Goal: Feedback & Contribution: Contribute content

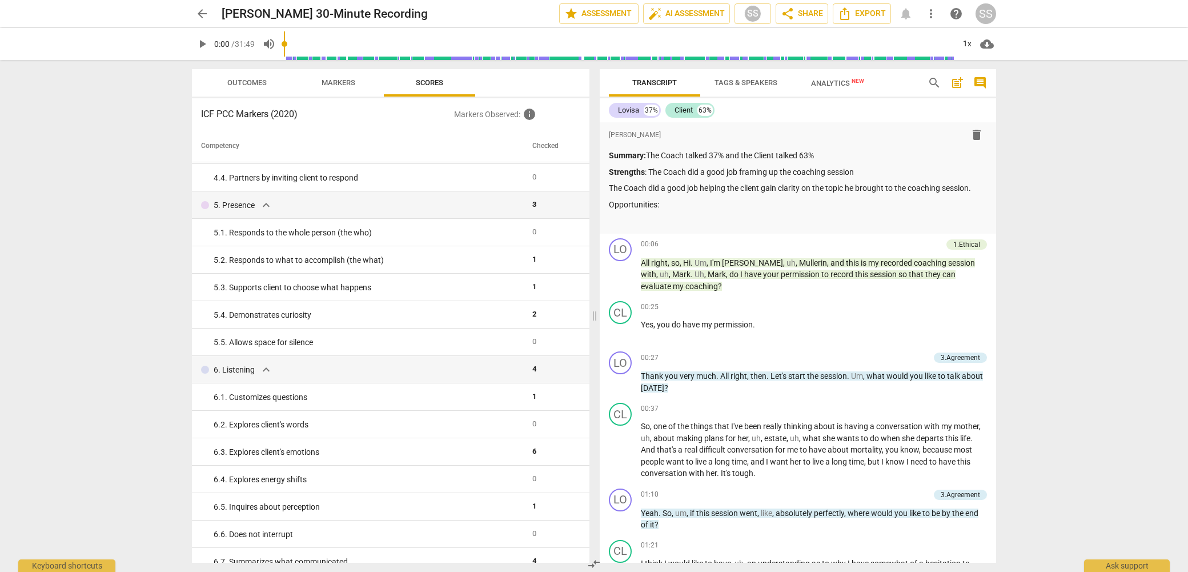
click at [503, 117] on p "Markers Observed : info" at bounding box center [517, 114] width 126 height 14
click at [529, 116] on span "info" at bounding box center [530, 114] width 14 height 14
click at [433, 80] on span "Scores" at bounding box center [429, 82] width 27 height 9
click at [347, 81] on span "Markers" at bounding box center [339, 82] width 34 height 9
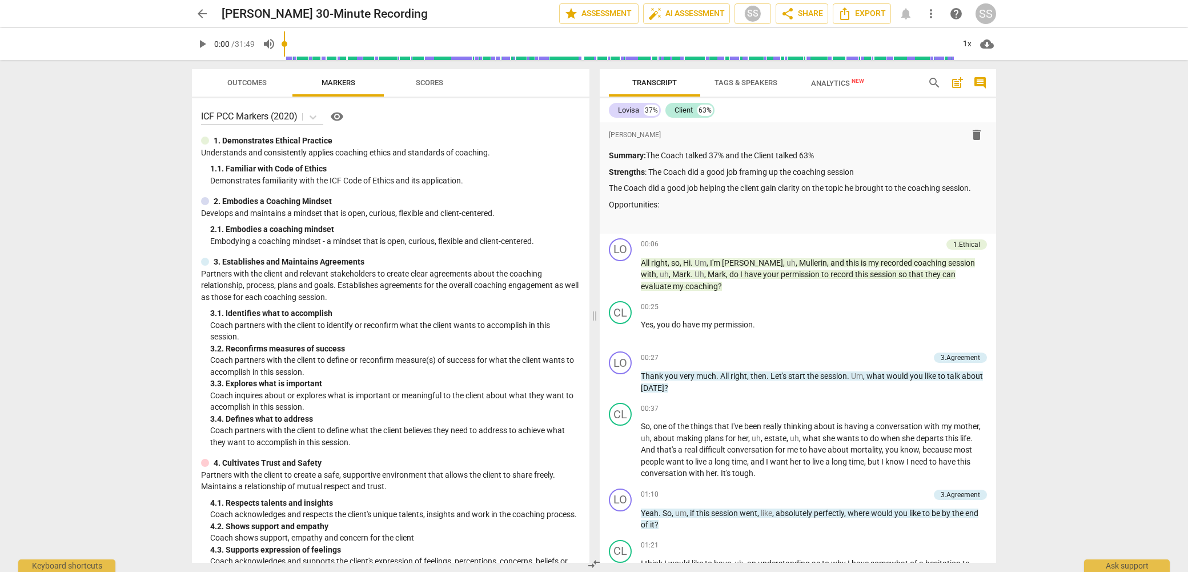
click at [262, 81] on span "Outcomes" at bounding box center [246, 82] width 39 height 9
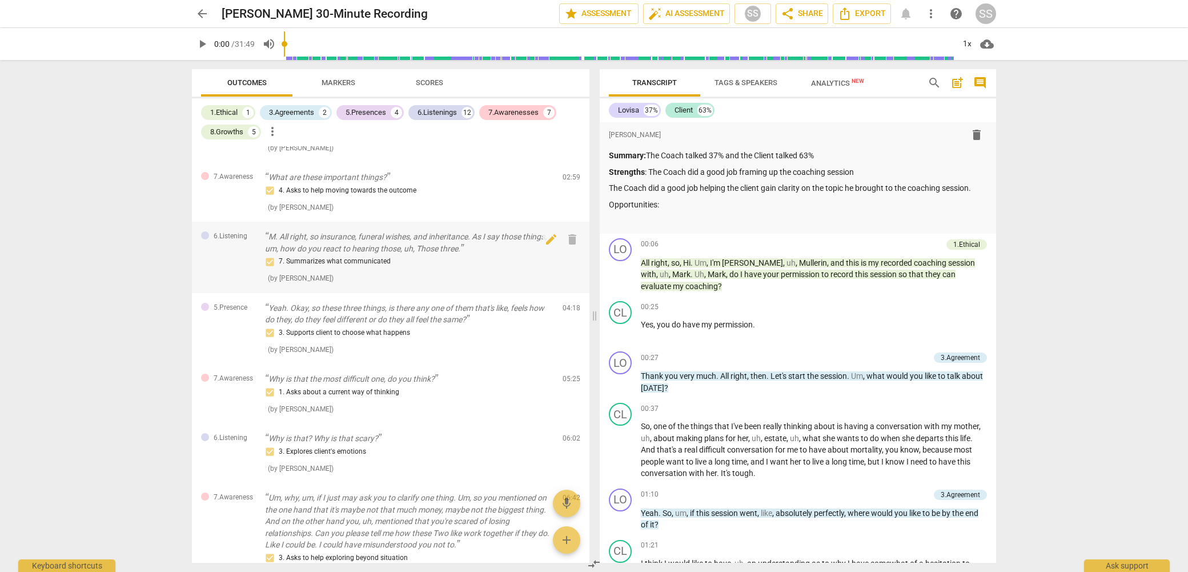
scroll to position [339, 0]
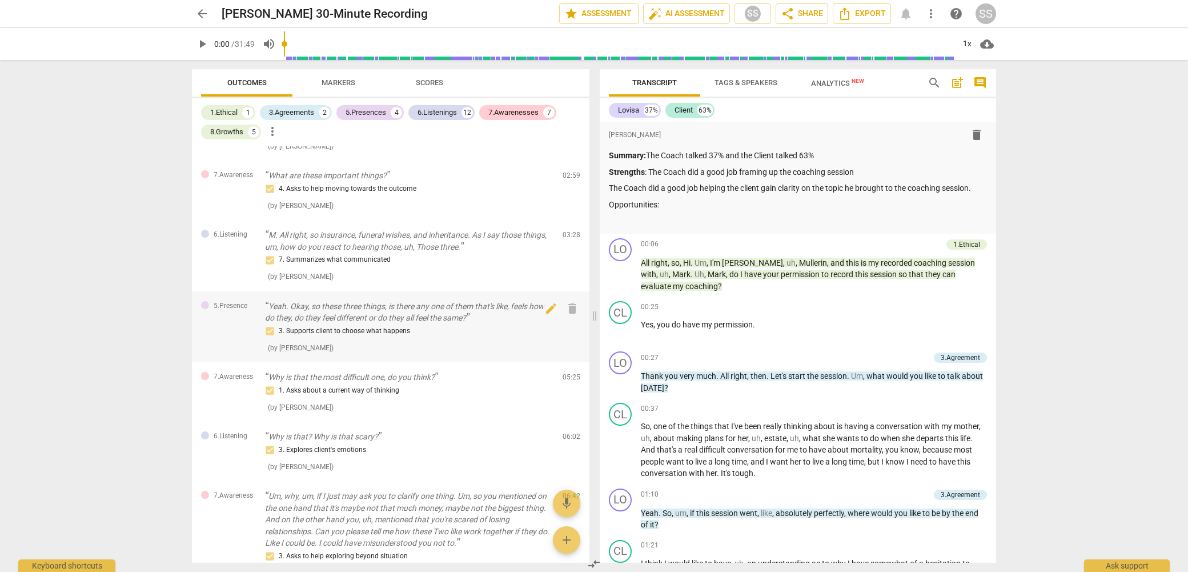
click at [464, 301] on p "Yeah. Okay, so these three things, is there any one of them that's like, feels …" at bounding box center [409, 312] width 289 height 23
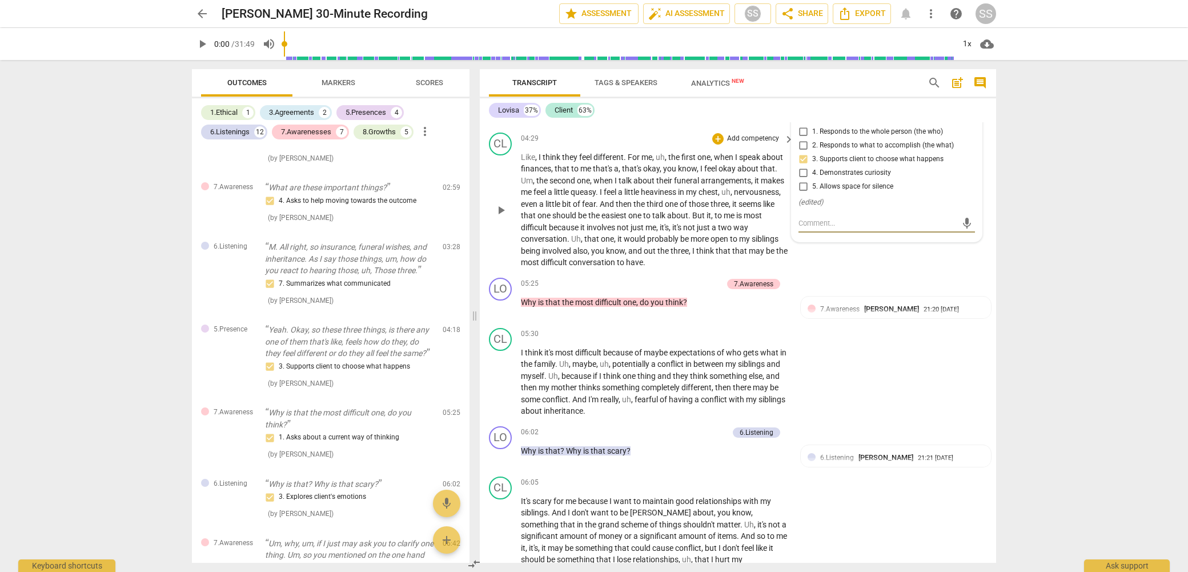
scroll to position [1086, 0]
click at [882, 336] on div "7.Awareness [PERSON_NAME] 21:20 [DATE] 1. Asks about a current way of thinking" at bounding box center [896, 319] width 177 height 35
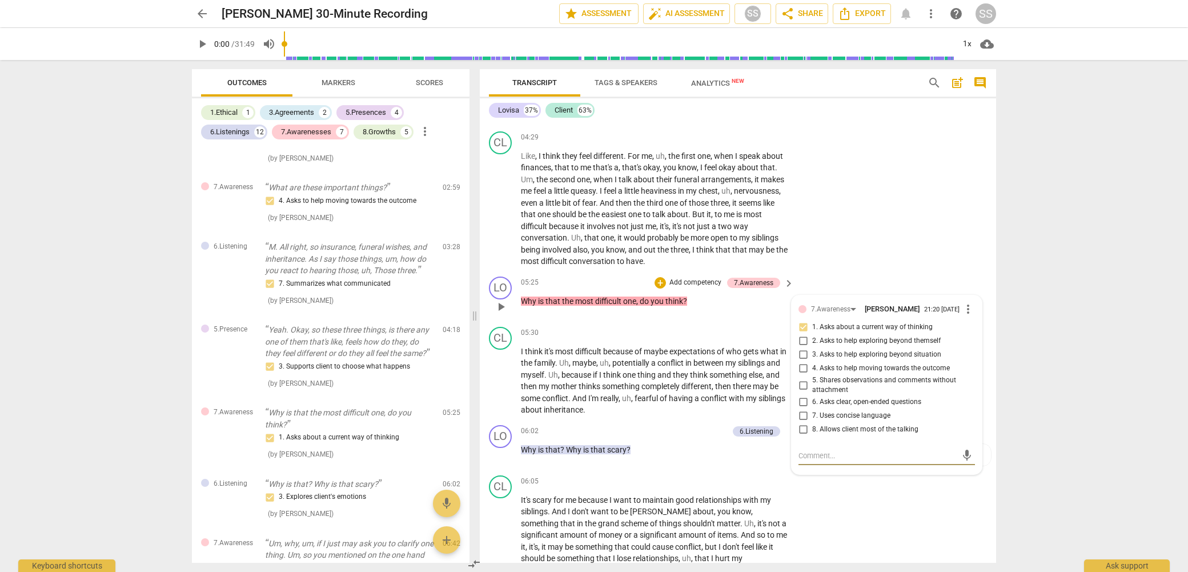
type textarea "G"
type textarea "Go"
type textarea "Goo"
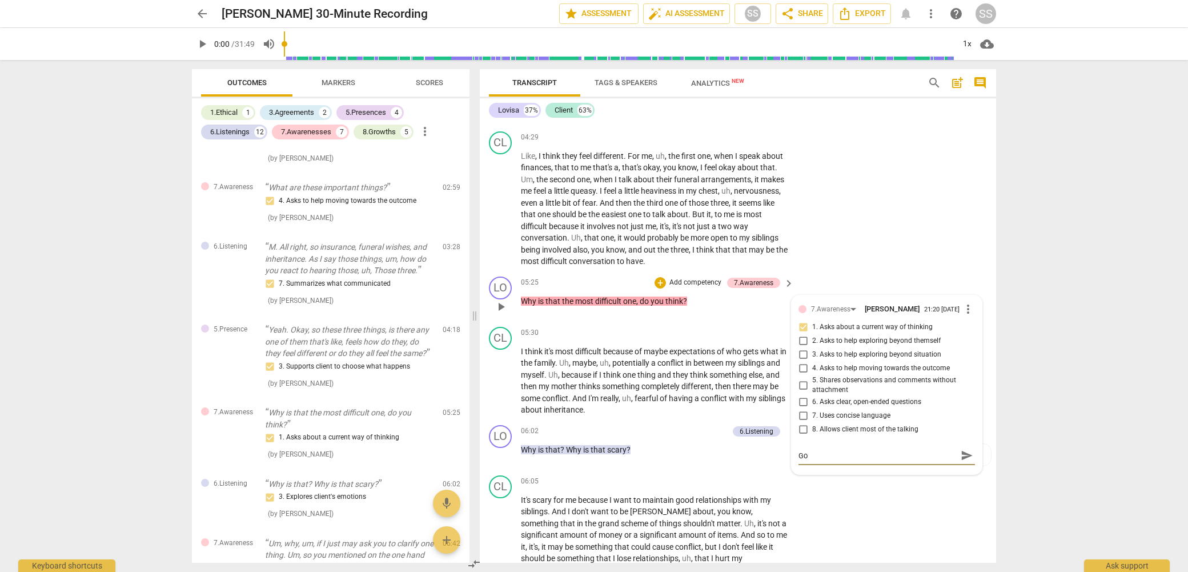
type textarea "Goo"
type textarea "Good"
type textarea "Good Q"
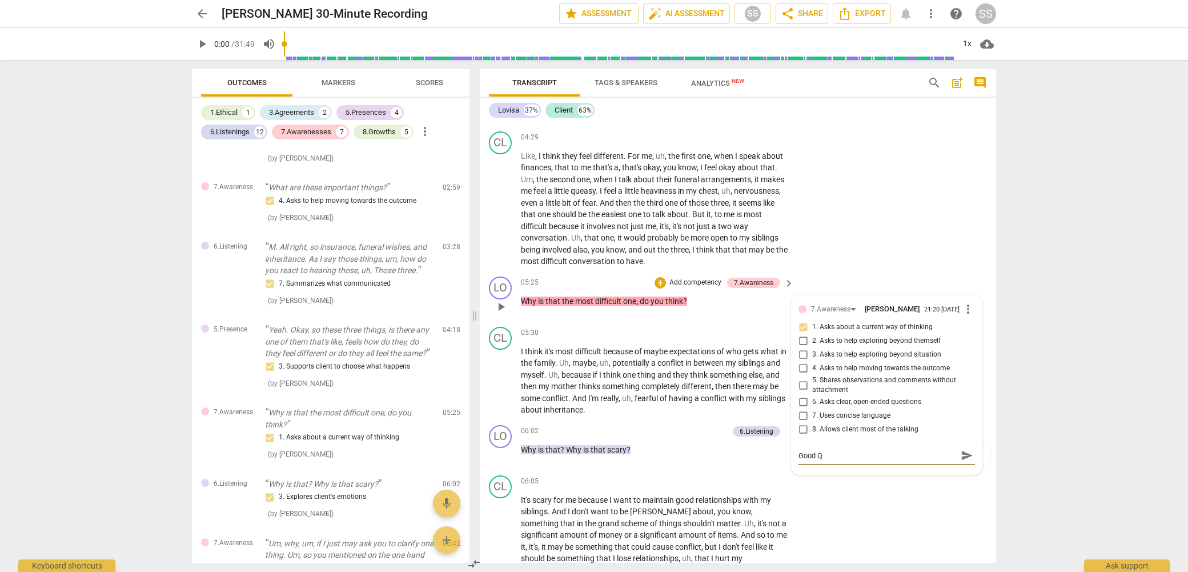
type textarea "Good Qu"
type textarea "Good Que"
type textarea "Good Ques"
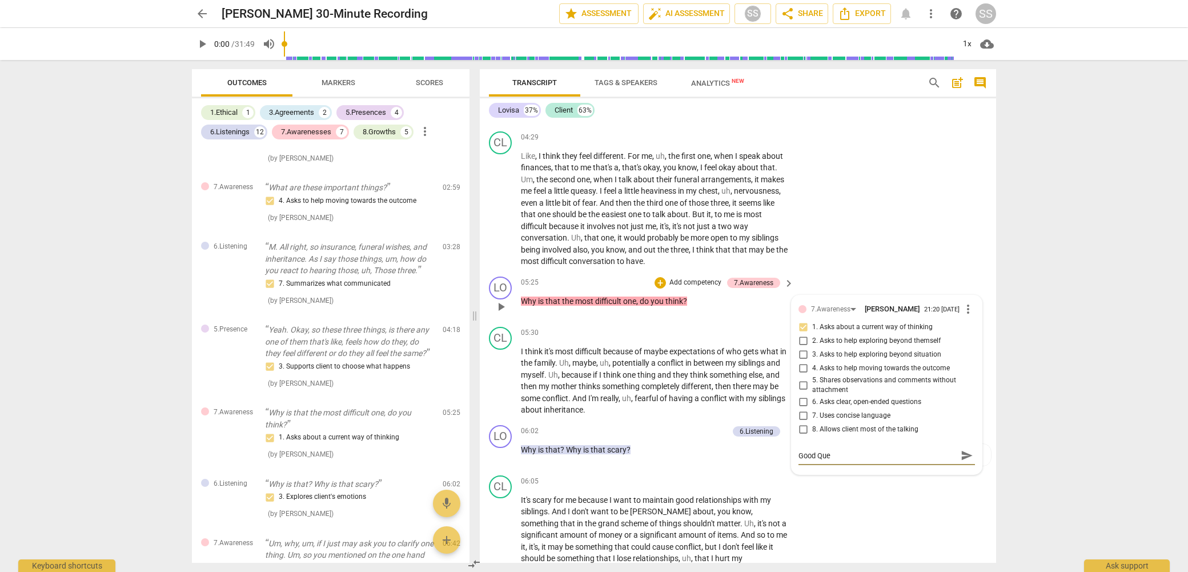
type textarea "Good Ques"
type textarea "Good Quest"
type textarea "Good Questi"
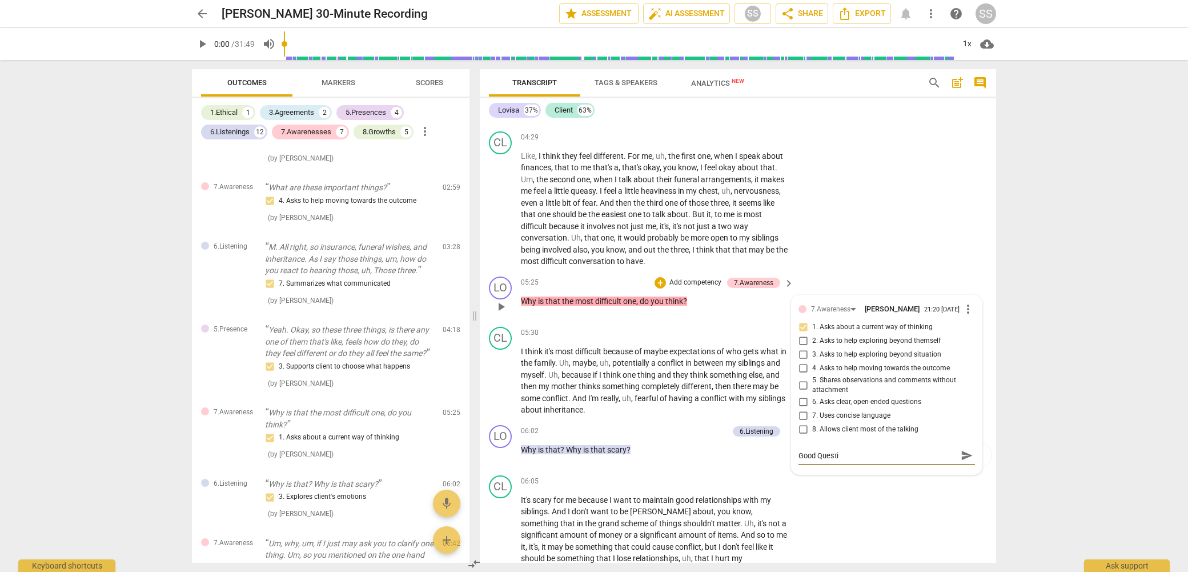
type textarea "Good Questio"
type textarea "Good Question"
drag, startPoint x: 923, startPoint y: 220, endPoint x: 907, endPoint y: 218, distance: 16.1
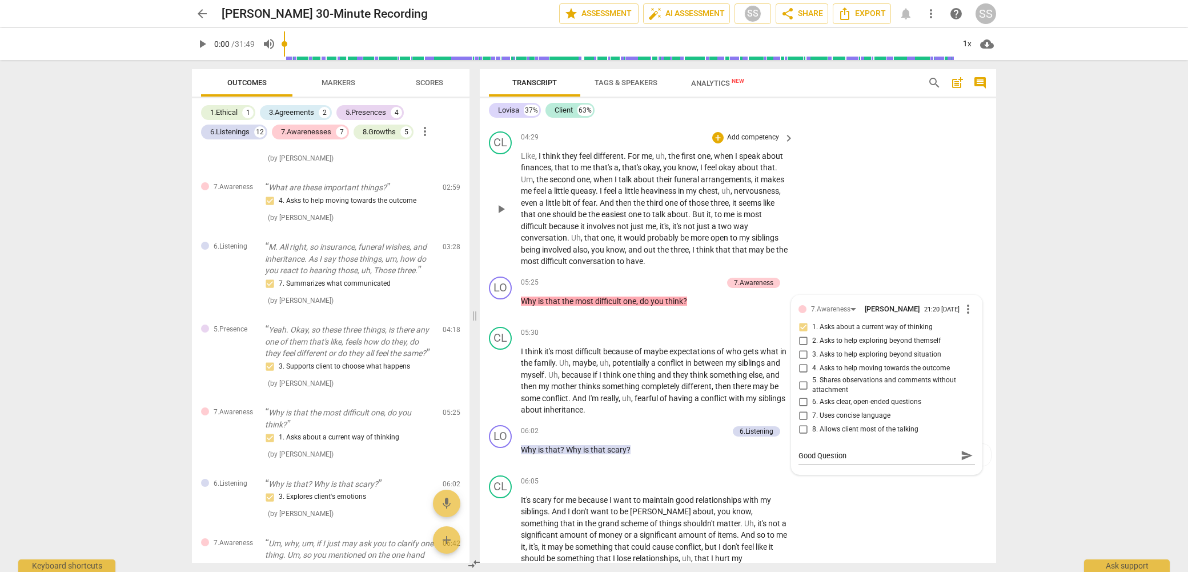
click at [923, 220] on div "CL play_arrow pause 04:29 + Add competency keyboard_arrow_right Like , I think …" at bounding box center [738, 199] width 517 height 145
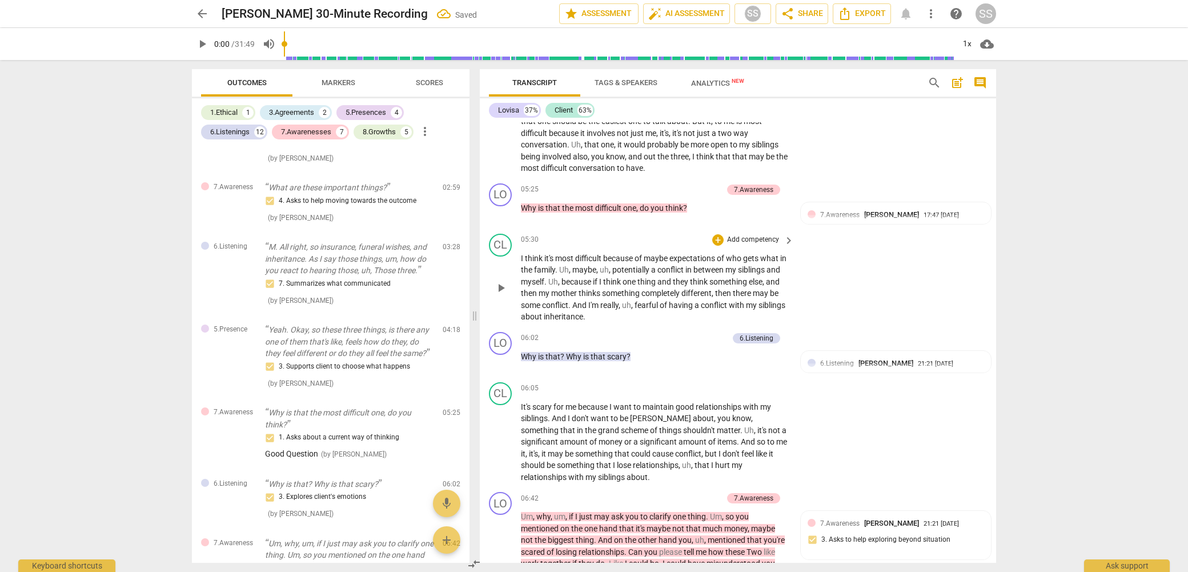
scroll to position [1180, 0]
click at [878, 366] on span "[PERSON_NAME]" at bounding box center [886, 361] width 55 height 9
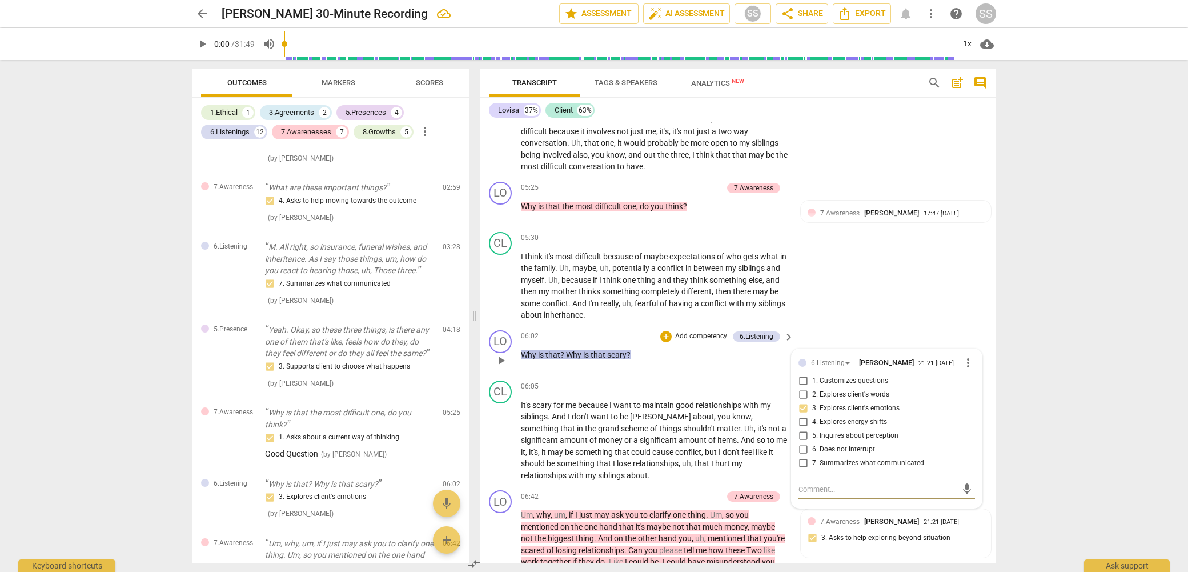
type textarea "G"
type textarea "Go"
type textarea "Goo"
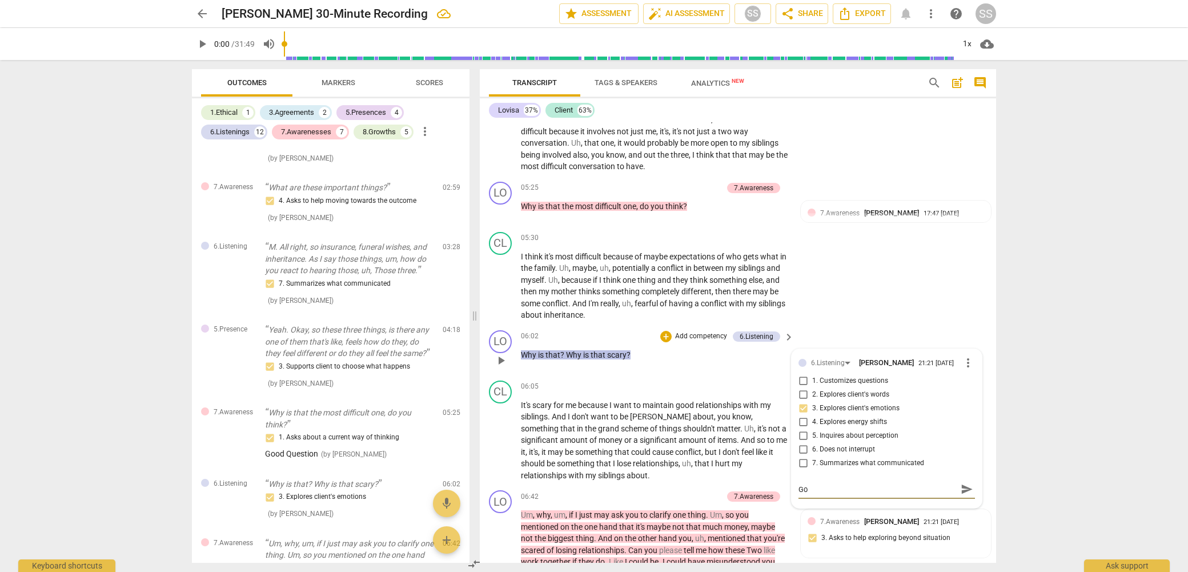
type textarea "Goo"
type textarea "Good"
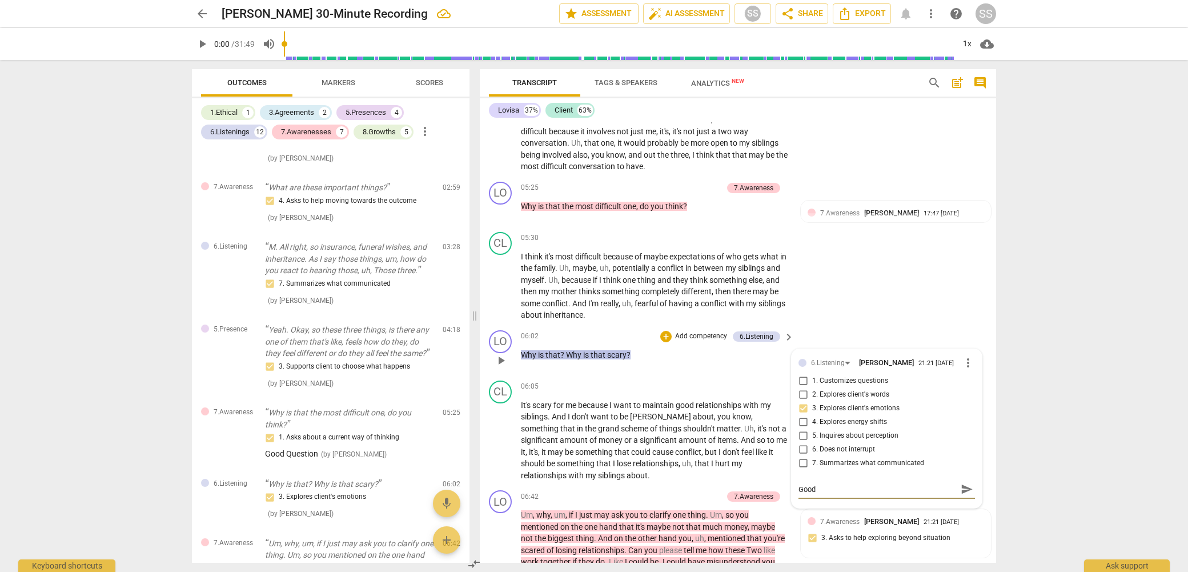
type textarea "Good Q"
type textarea "Good Qu"
type textarea "Good Que"
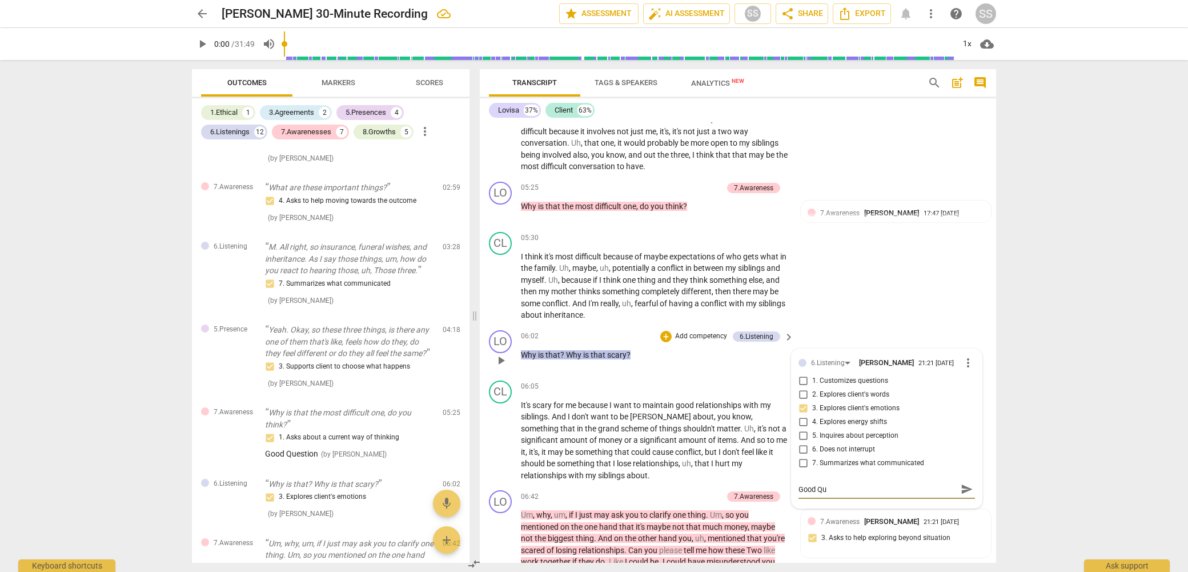
type textarea "Good Que"
type textarea "Good Ques"
type textarea "Good Quest"
type textarea "Good Questi"
type textarea "Good Questio"
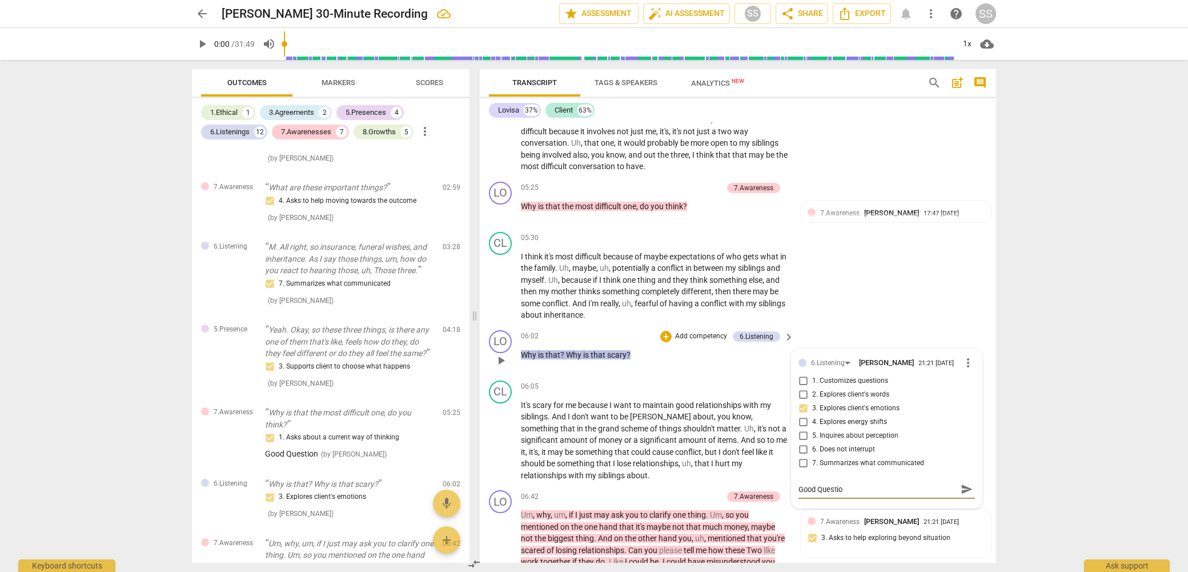
type textarea "Good Question"
click at [863, 278] on div "CL play_arrow pause 05:30 + Add competency keyboard_arrow_right I think it's mo…" at bounding box center [738, 276] width 517 height 98
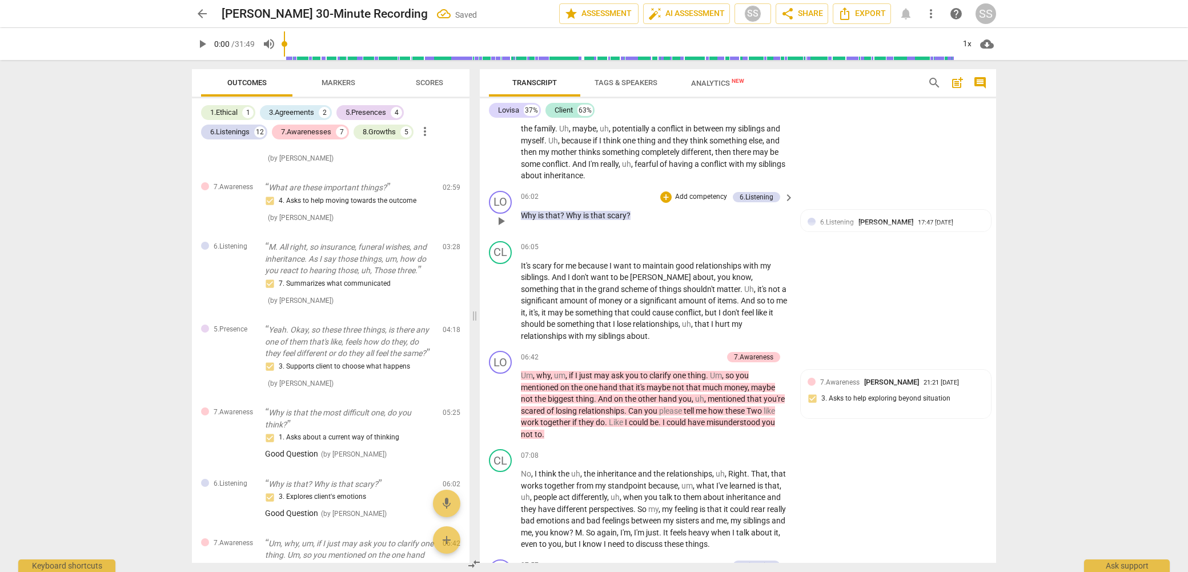
scroll to position [1322, 0]
click at [918, 410] on div "7.Awareness [PERSON_NAME] 21:21 [DATE] 3. Asks to help exploring beyond situati…" at bounding box center [896, 392] width 177 height 35
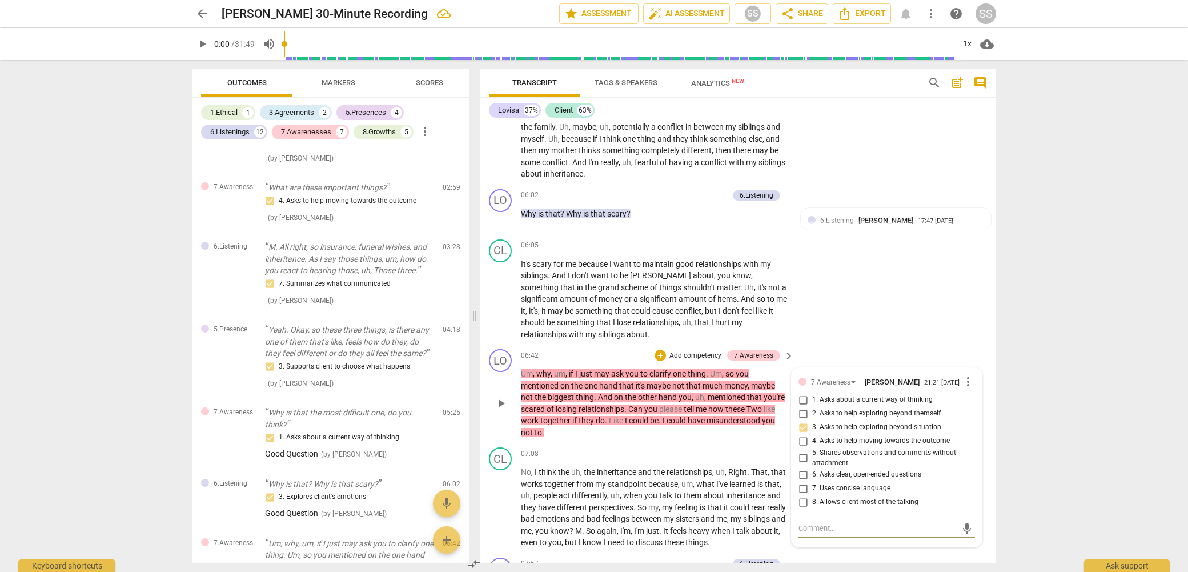
type textarea "S"
type textarea "St"
type textarea "Sta"
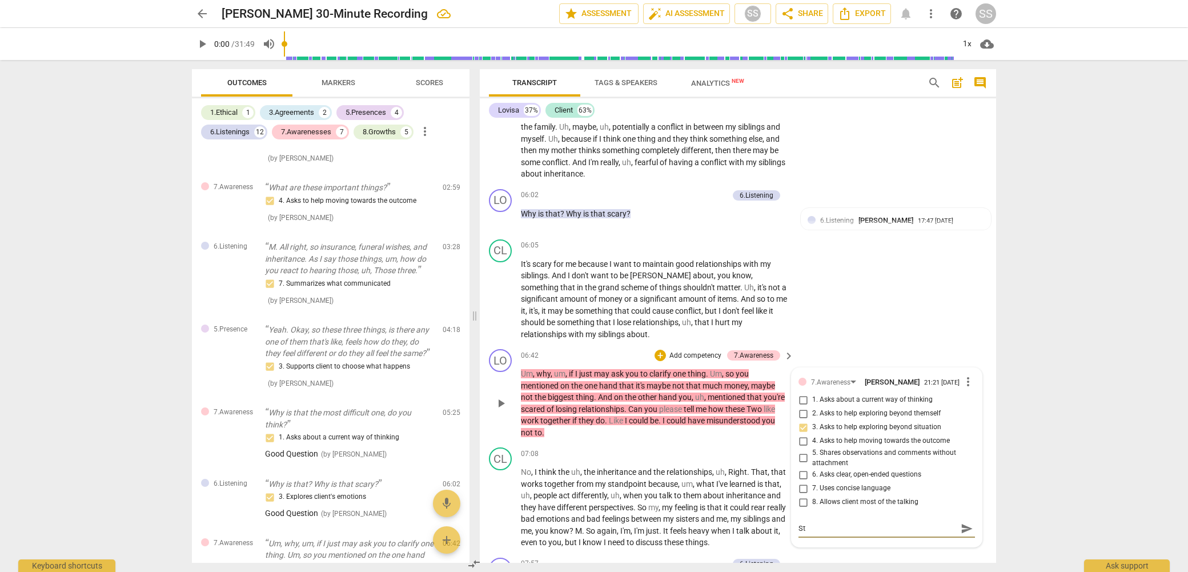
type textarea "Sta"
type textarea "Stac"
type textarea "Stack"
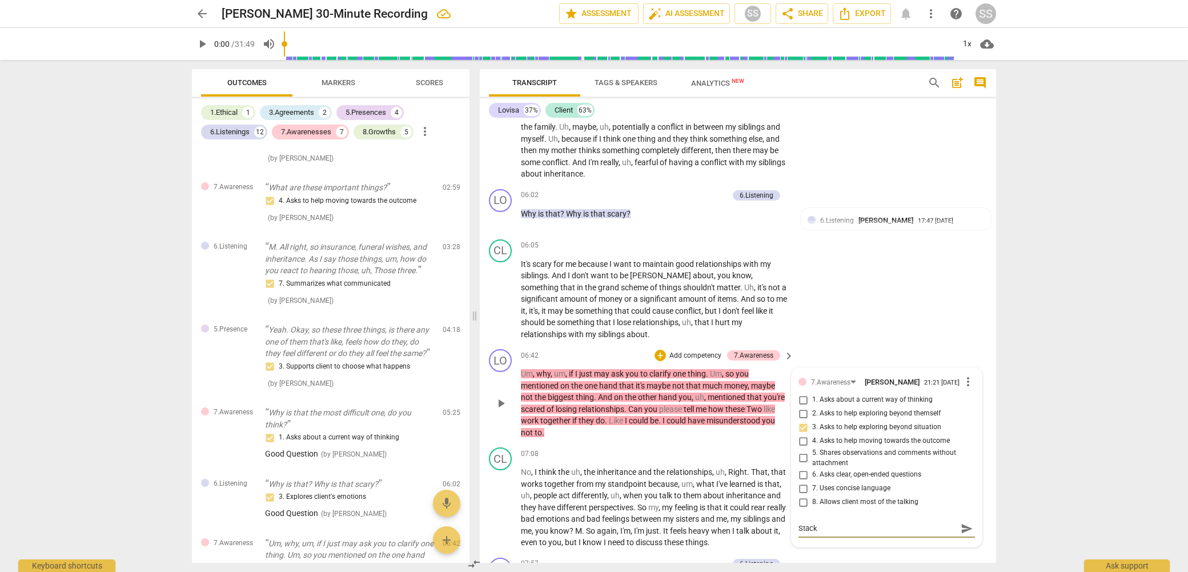
type textarea "Stacke"
type textarea "Stacked"
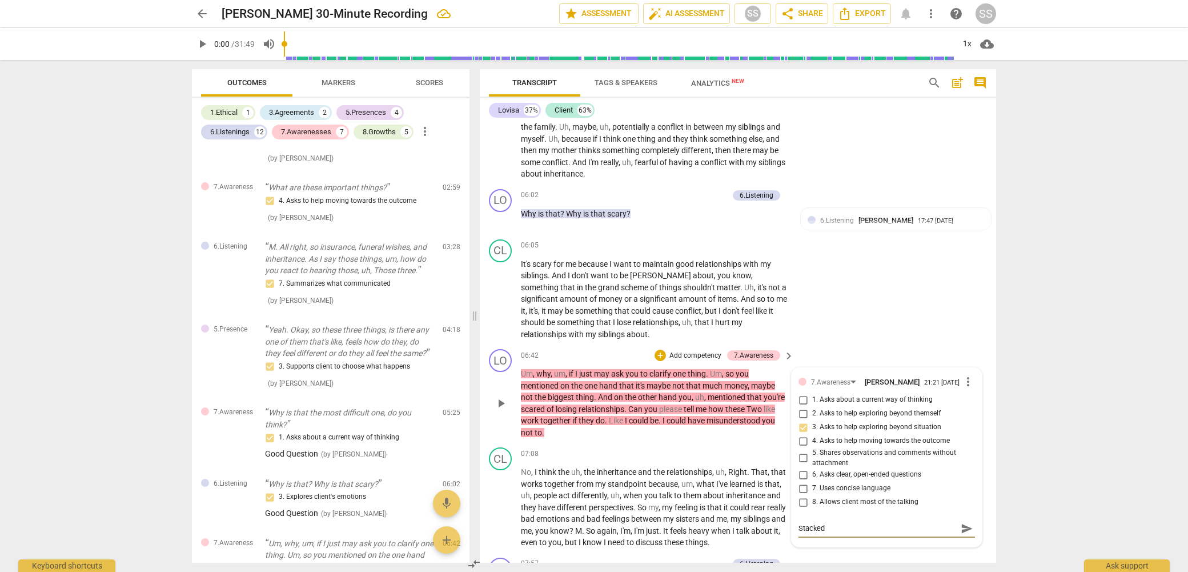
type textarea "Stacked"
type textarea "Stacked Q"
type textarea "Stacked Qu"
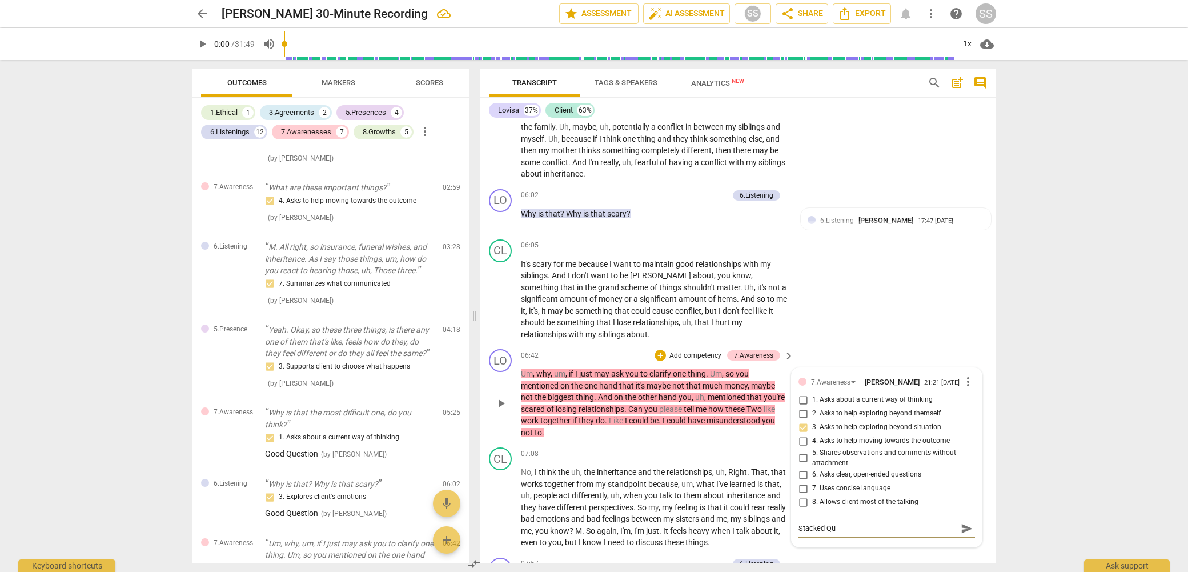
type textarea "Stacked Que"
type textarea "Stacked Ques"
type textarea "Stacked Quest"
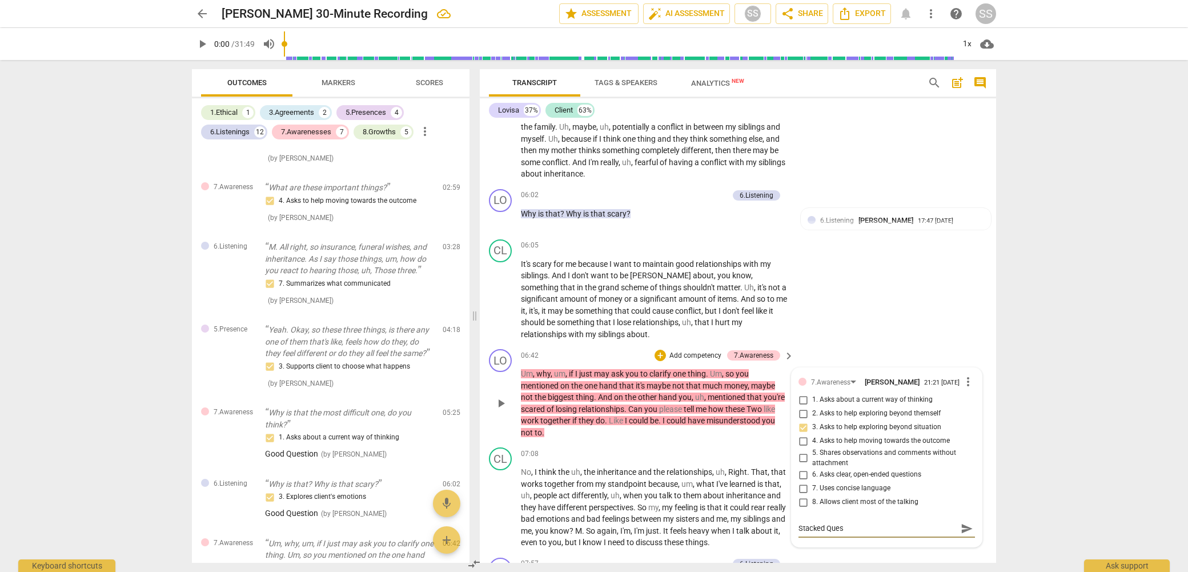
type textarea "Stacked Quest"
type textarea "Stacked Questi"
type textarea "Stacked Questio"
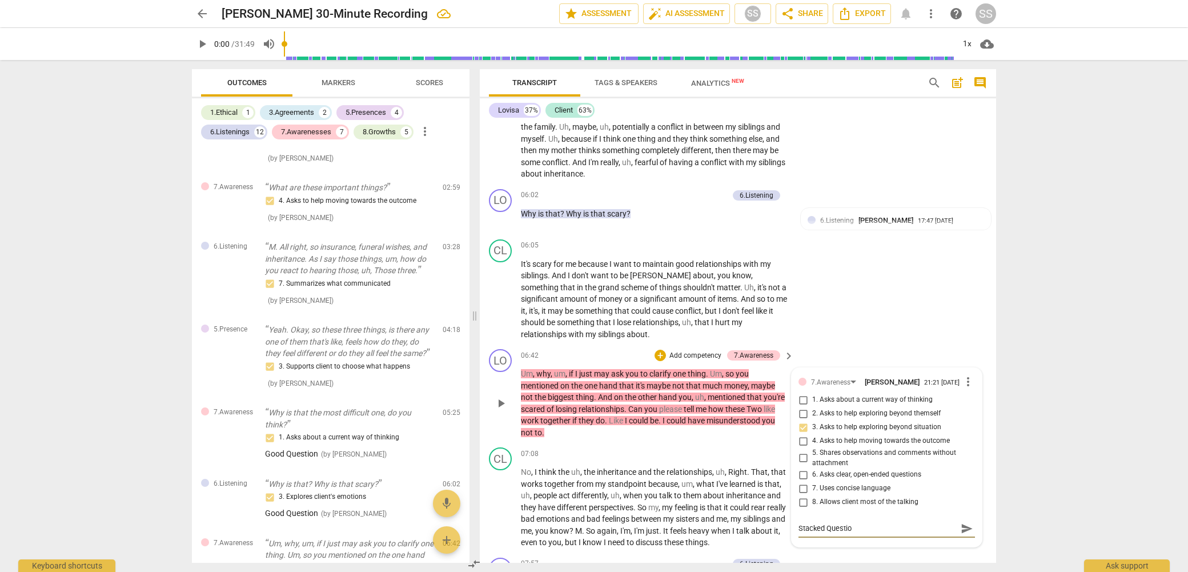
type textarea "Stacked Question"
type textarea "Stacked Questions"
click at [915, 319] on div "CL play_arrow pause 06:05 + Add competency keyboard_arrow_right It's scary for …" at bounding box center [738, 290] width 517 height 110
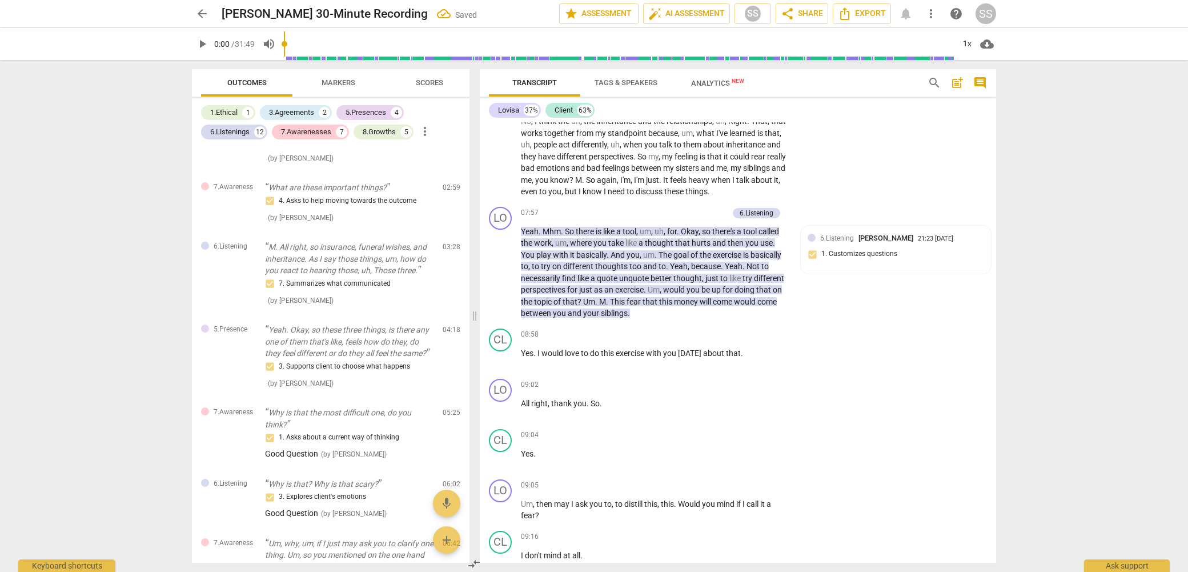
scroll to position [1675, 0]
click at [609, 304] on span "." at bounding box center [608, 299] width 4 height 9
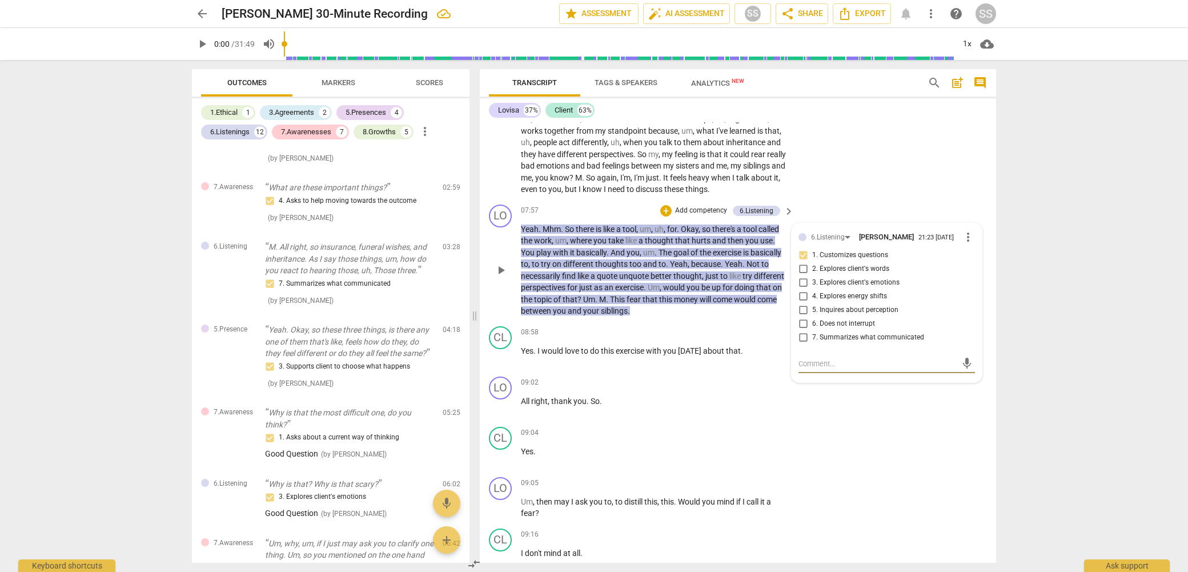
click at [609, 304] on span "." at bounding box center [608, 299] width 4 height 9
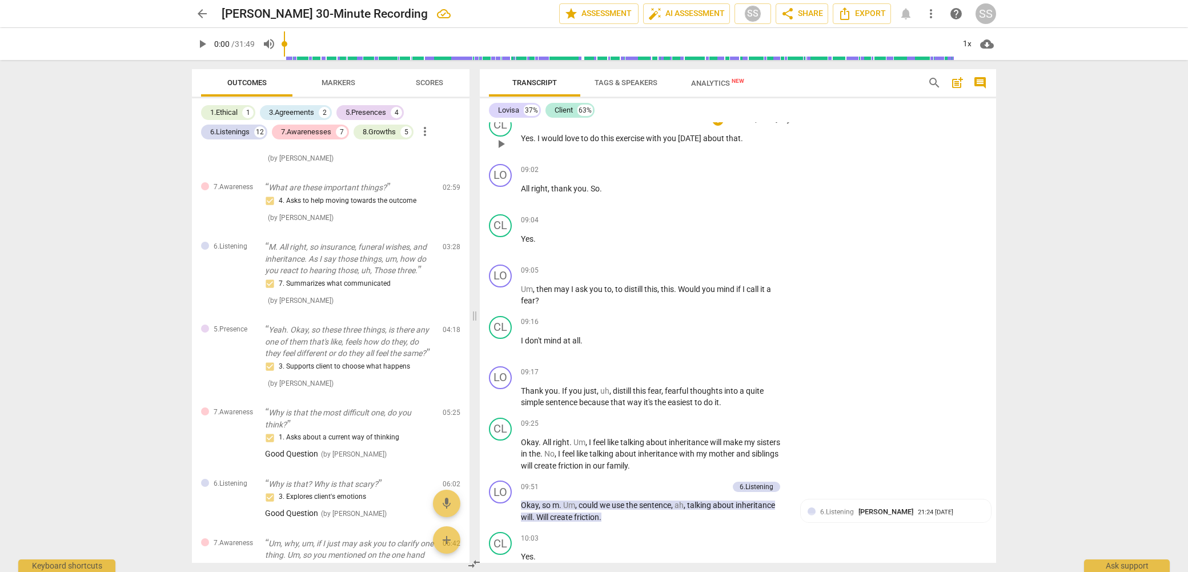
scroll to position [1889, 0]
click at [774, 274] on p "Add competency" at bounding box center [753, 269] width 54 height 10
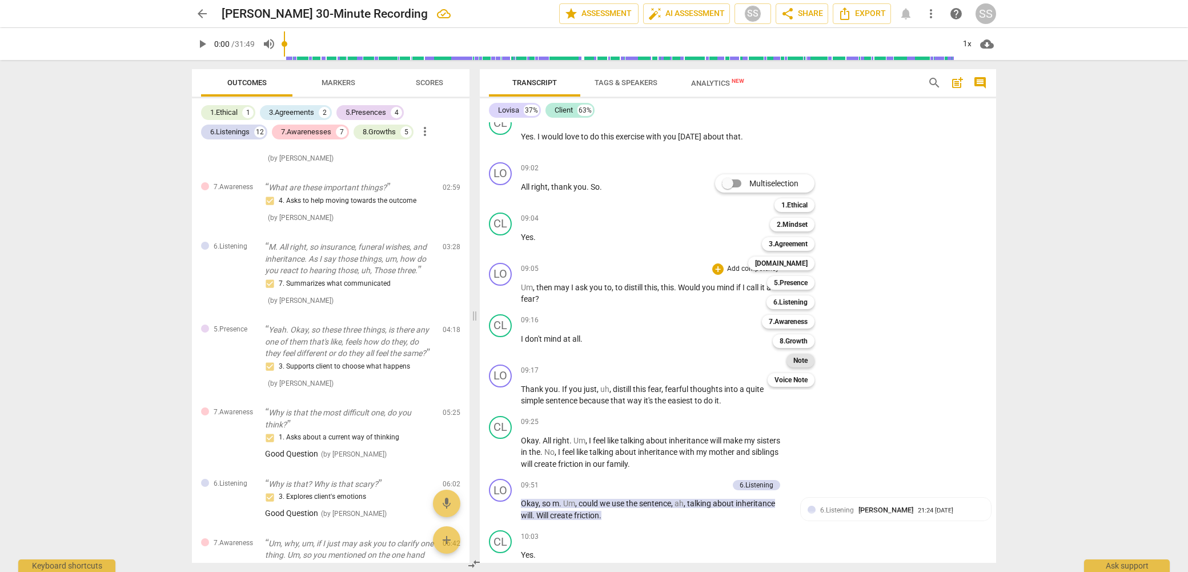
click at [811, 361] on div "Note" at bounding box center [801, 361] width 28 height 14
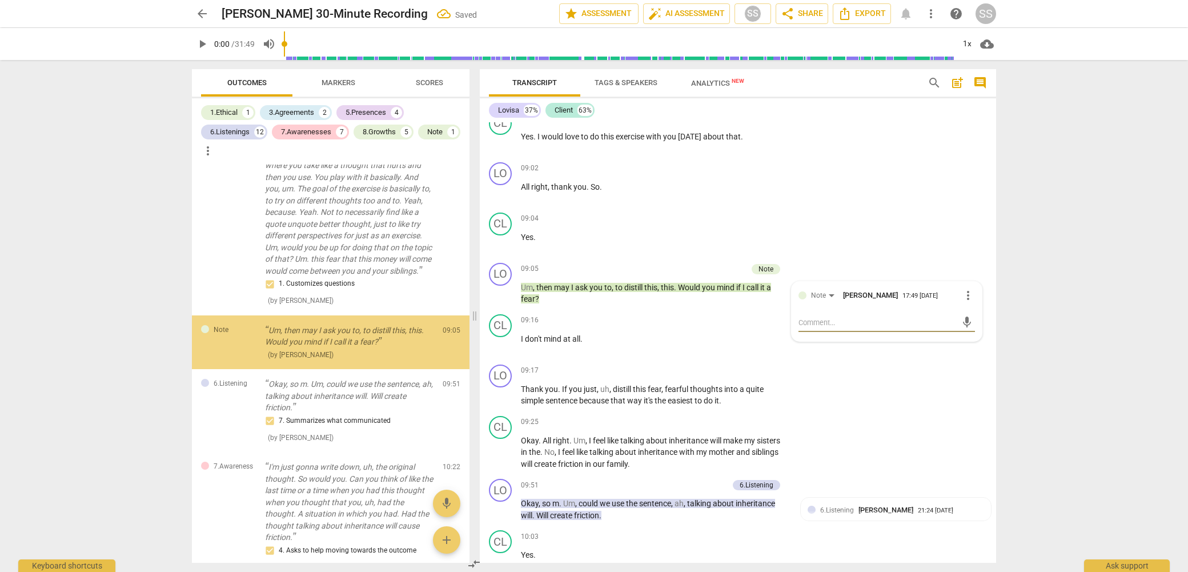
scroll to position [983, 0]
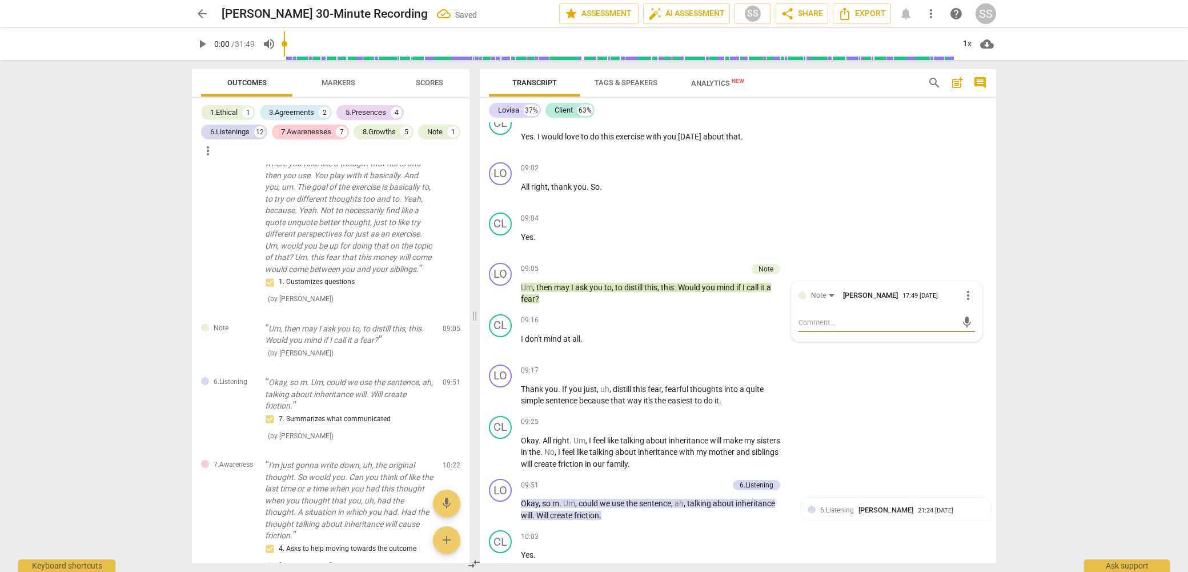
type textarea "G"
type textarea "Go"
type textarea "Goo"
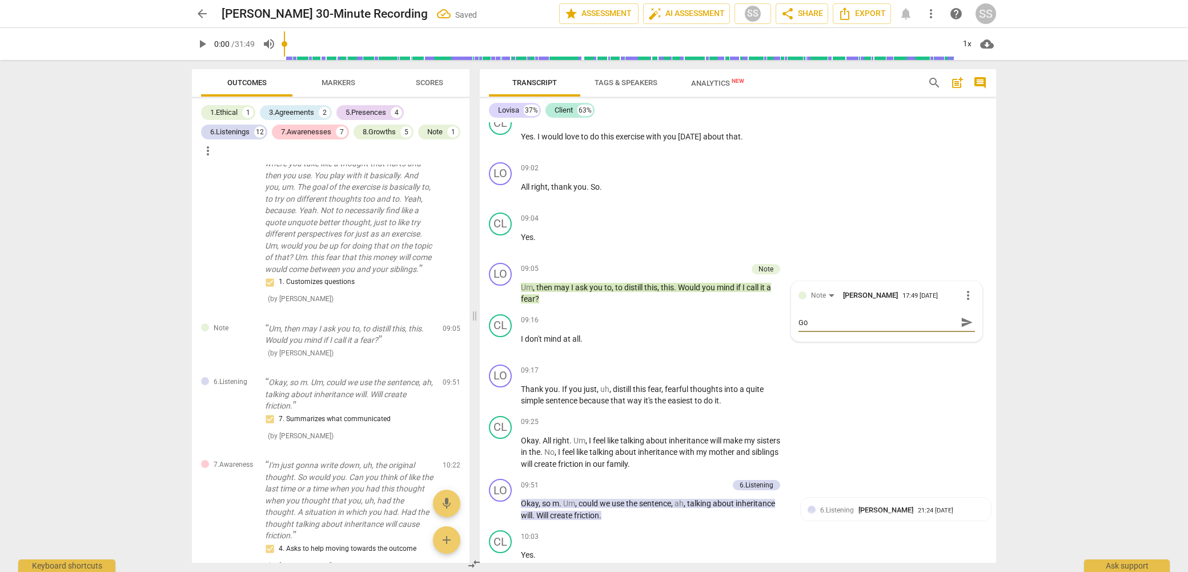
type textarea "Goo"
type textarea "Good"
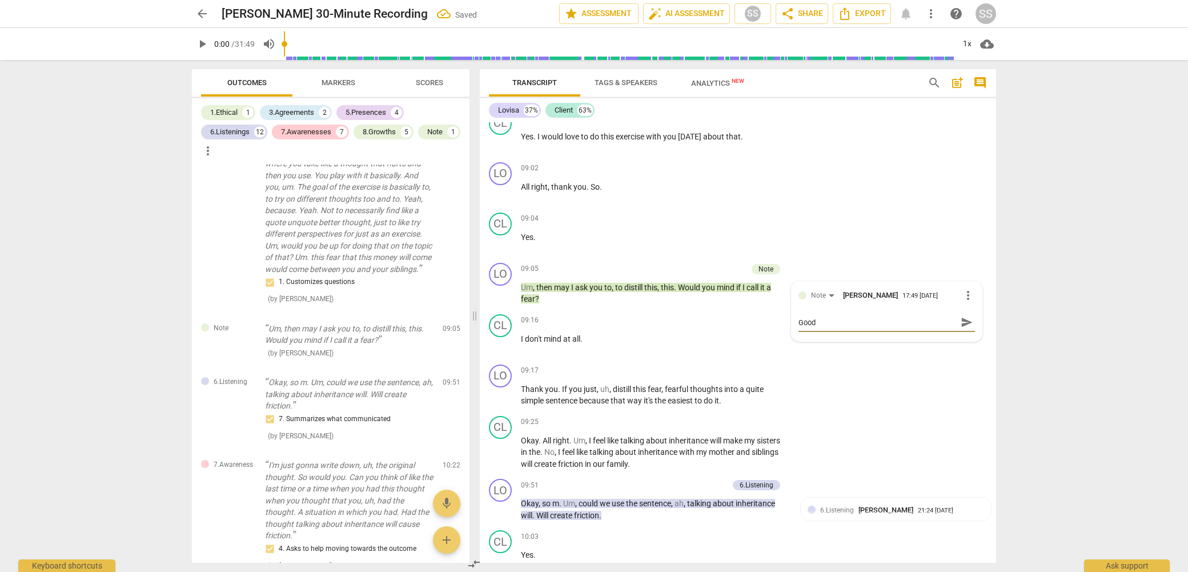
type textarea "Good j"
type textarea "Good jo"
type textarea "Good job"
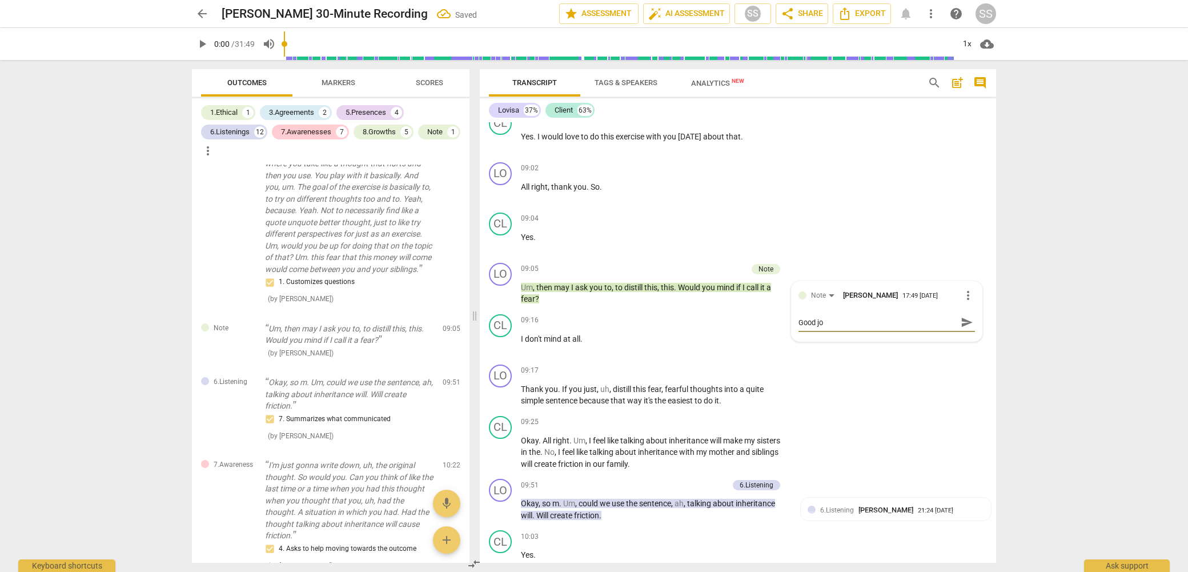
type textarea "Good job"
type textarea "Good job a"
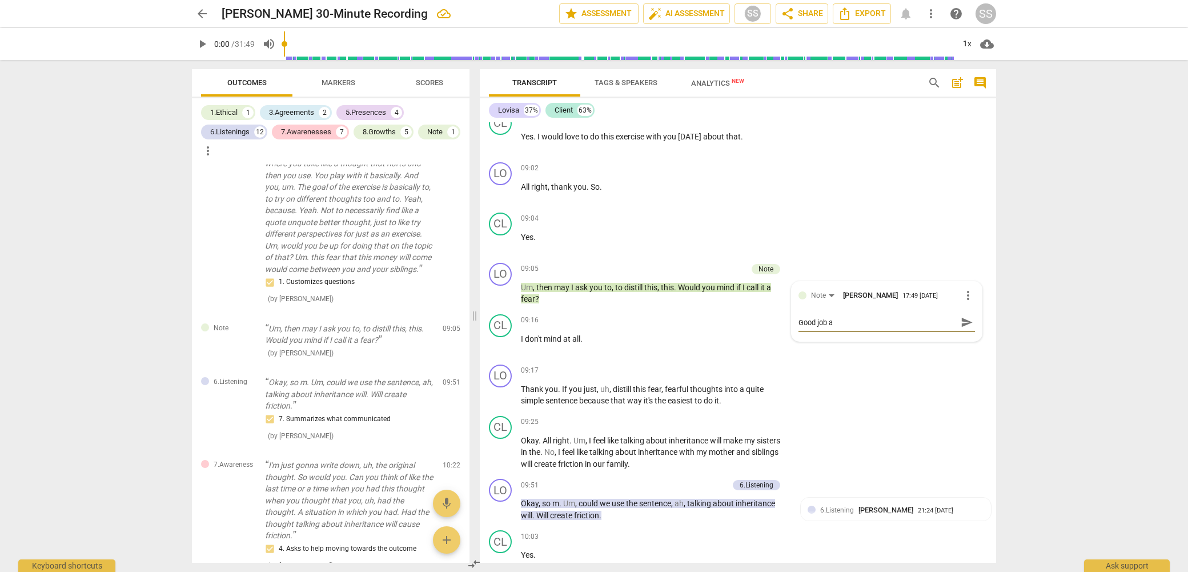
type textarea "Good job as"
type textarea "Good job ask"
type textarea "Good job aski"
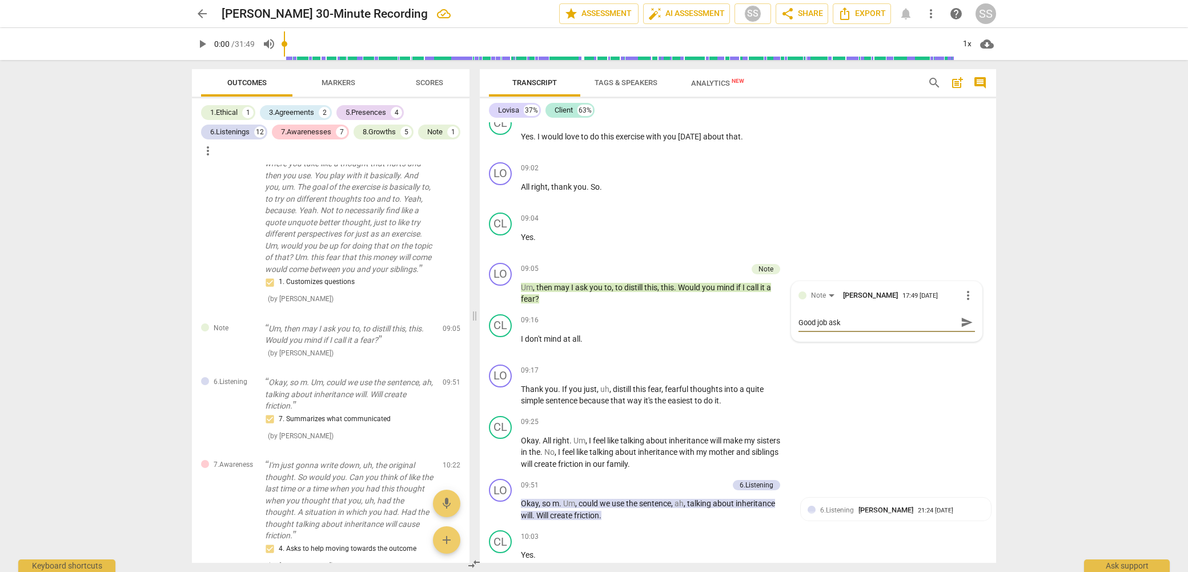
type textarea "Good job aski"
type textarea "Good job askin"
type textarea "Good job asking"
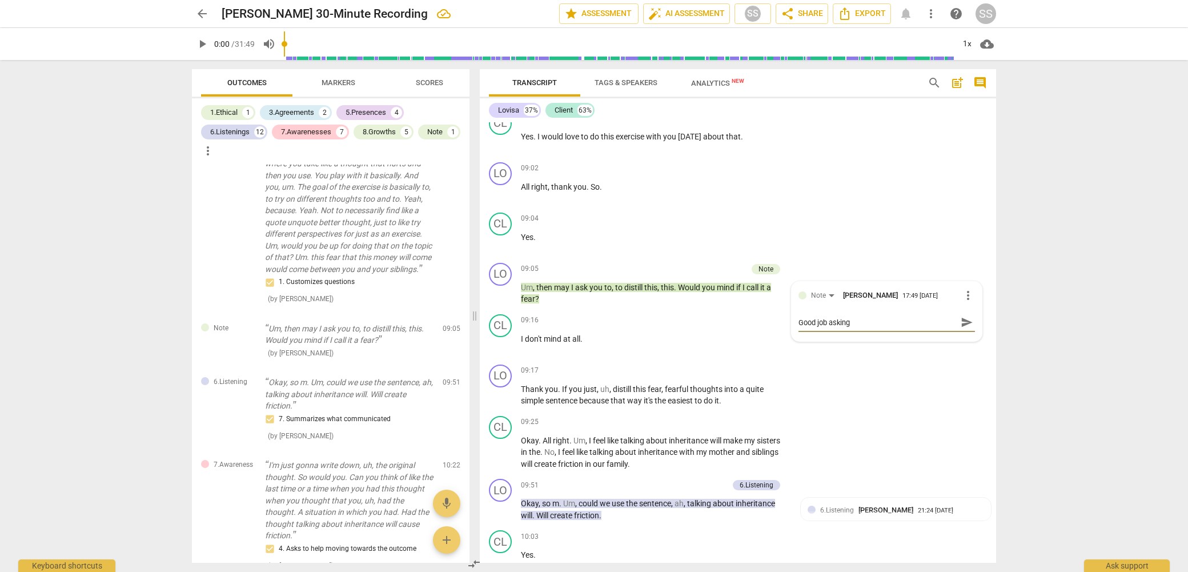
type textarea "Good job asking"
type textarea "Good job asking t"
type textarea "Good job asking th"
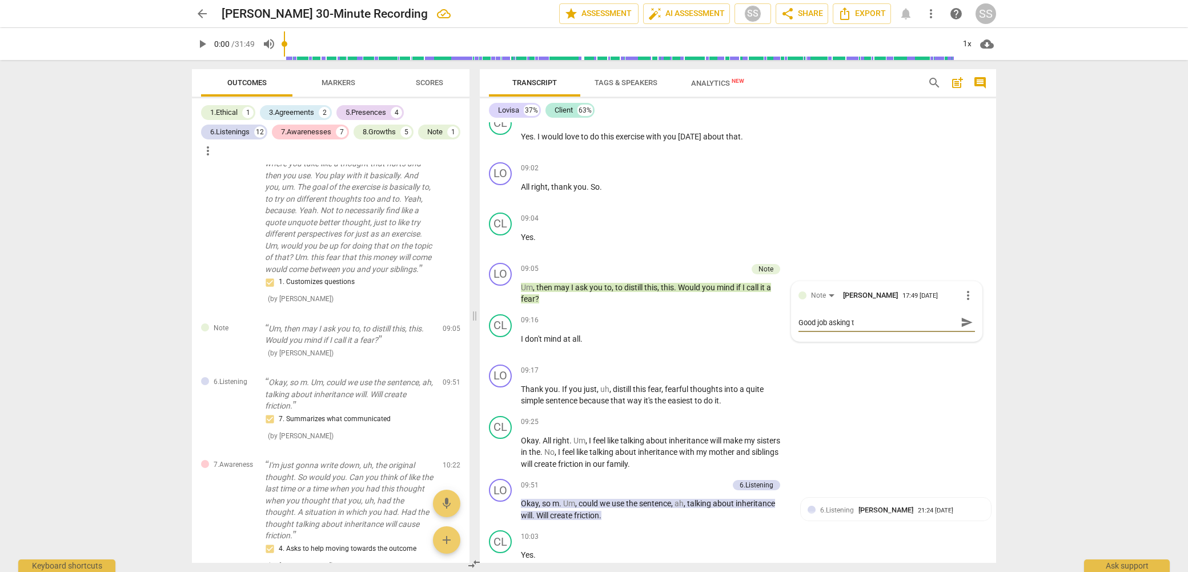
type textarea "Good job asking th"
type textarea "Good job asking the"
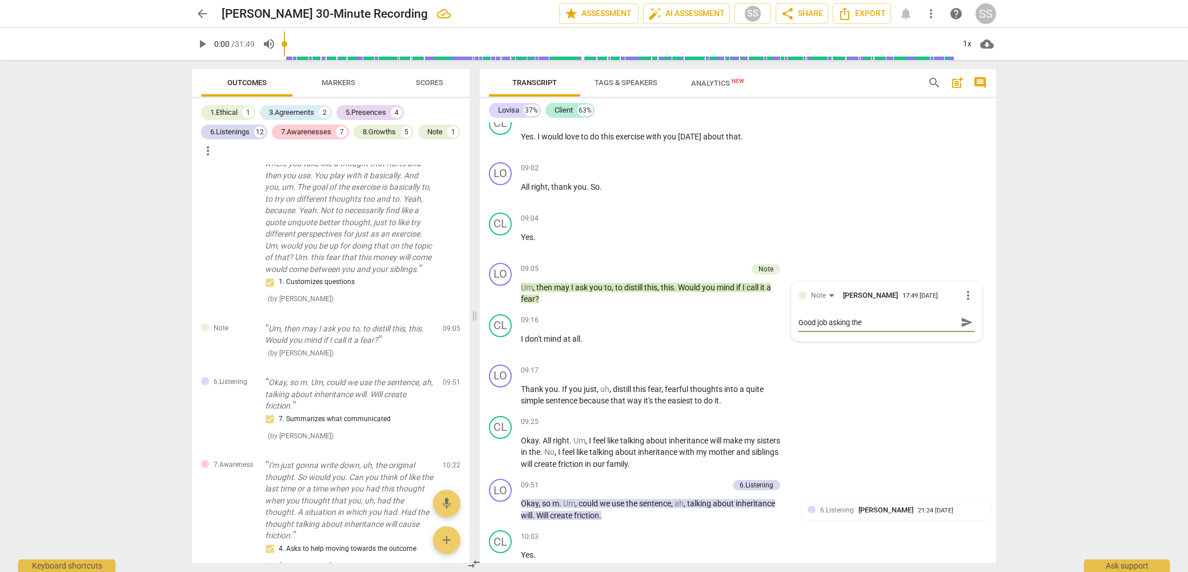
type textarea "Good job asking the c"
type textarea "Good job asking the cl"
type textarea "Good job asking the cli"
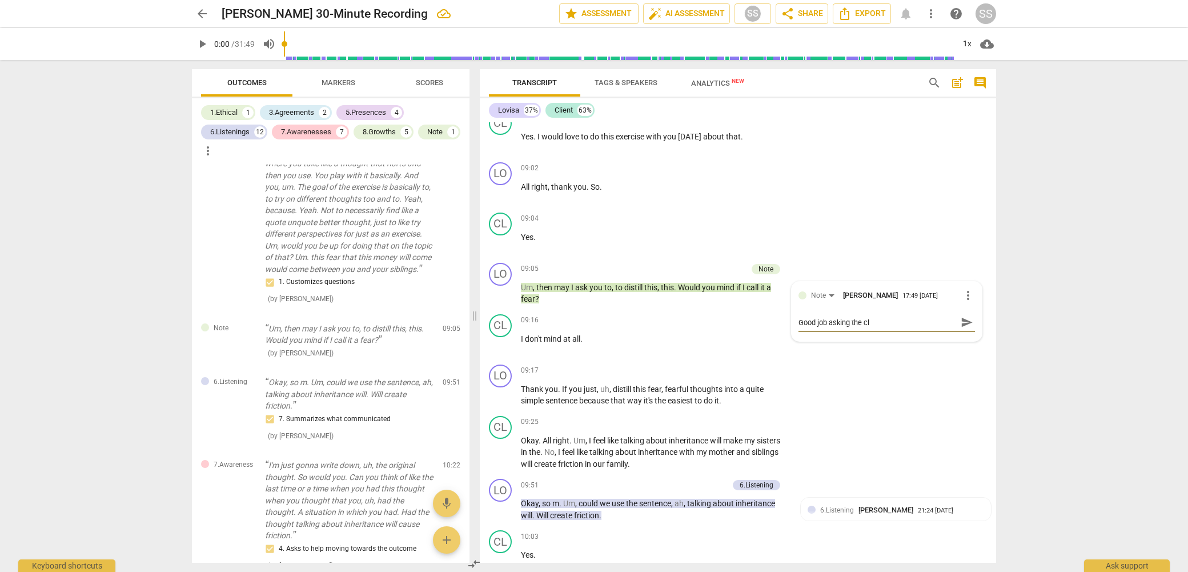
type textarea "Good job asking the cli"
type textarea "Good job asking the clie"
type textarea "Good job asking the clien"
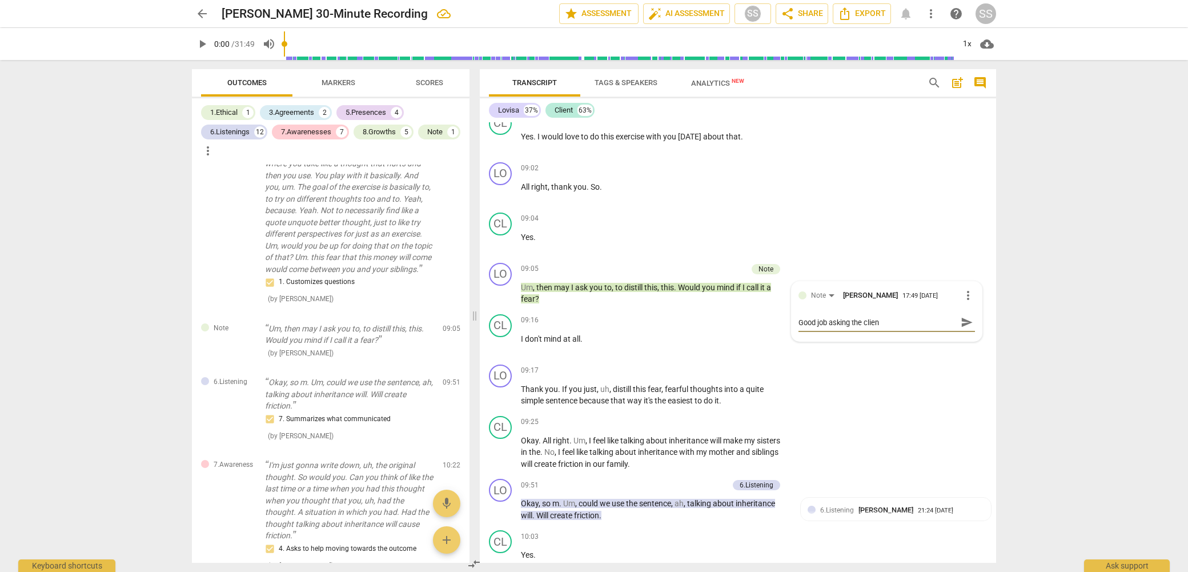
type textarea "Good job asking the client"
type textarea "Good job asking the client'"
type textarea "Good job asking the client's"
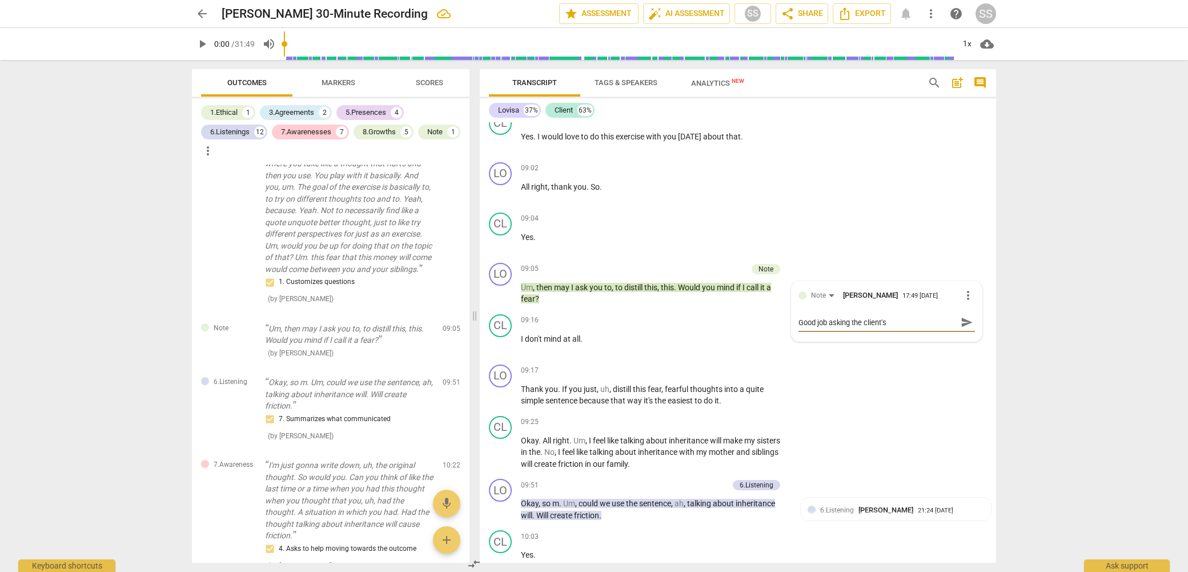
type textarea "Good job asking the client's"
type textarea "Good job asking the client's p"
type textarea "Good job asking the client's pe"
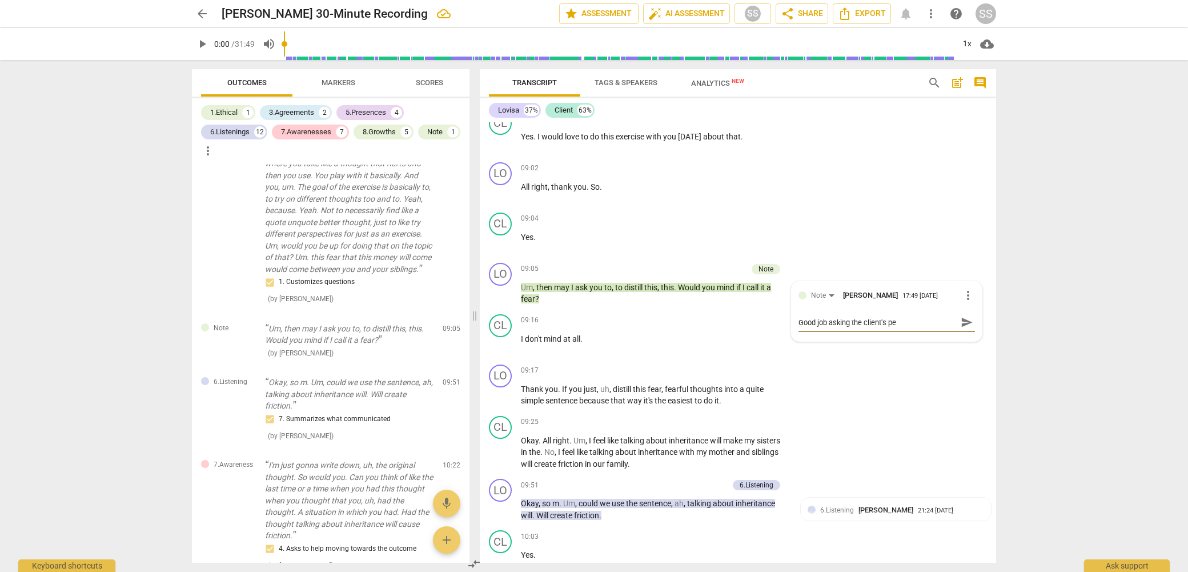
type textarea "Good job asking the client's per"
type textarea "Good job asking the client's perm"
type textarea "Good job asking the client's permi"
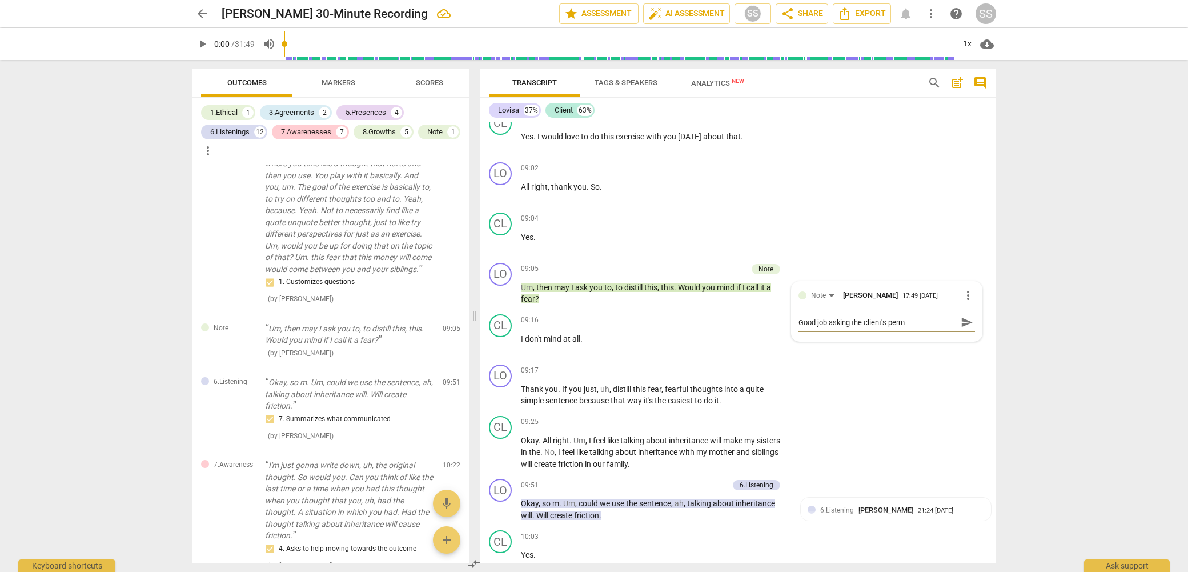
type textarea "Good job asking the client's permi"
type textarea "Good job asking the client's permis"
type textarea "Good job asking the client's permiss"
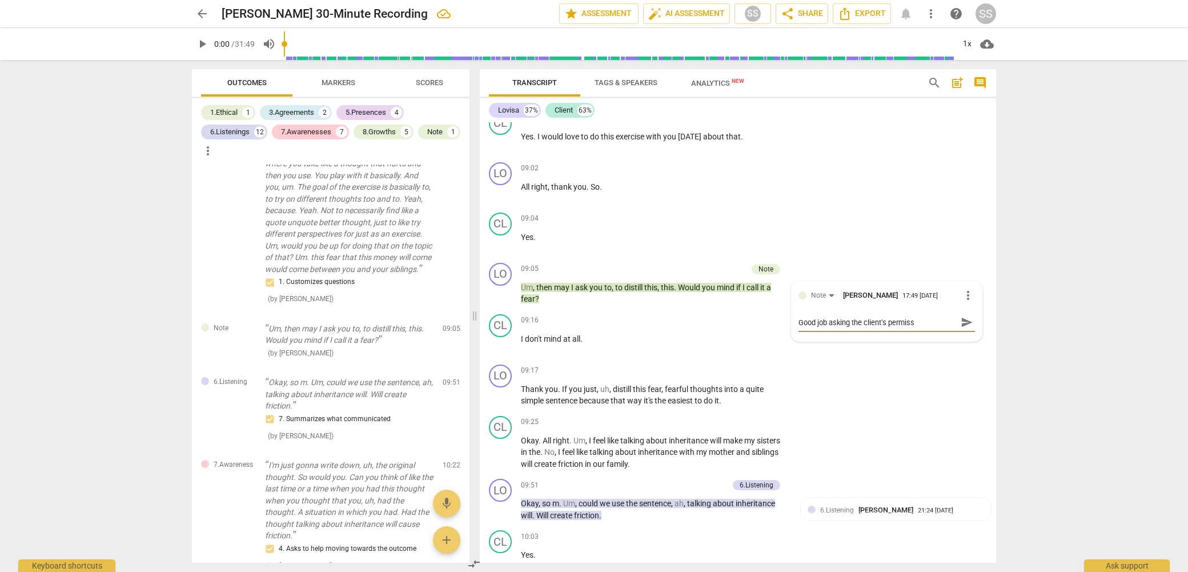
type textarea "Good job asking the client's permissi"
type textarea "Good job asking the client's permissio"
type textarea "Good job asking the client's permission"
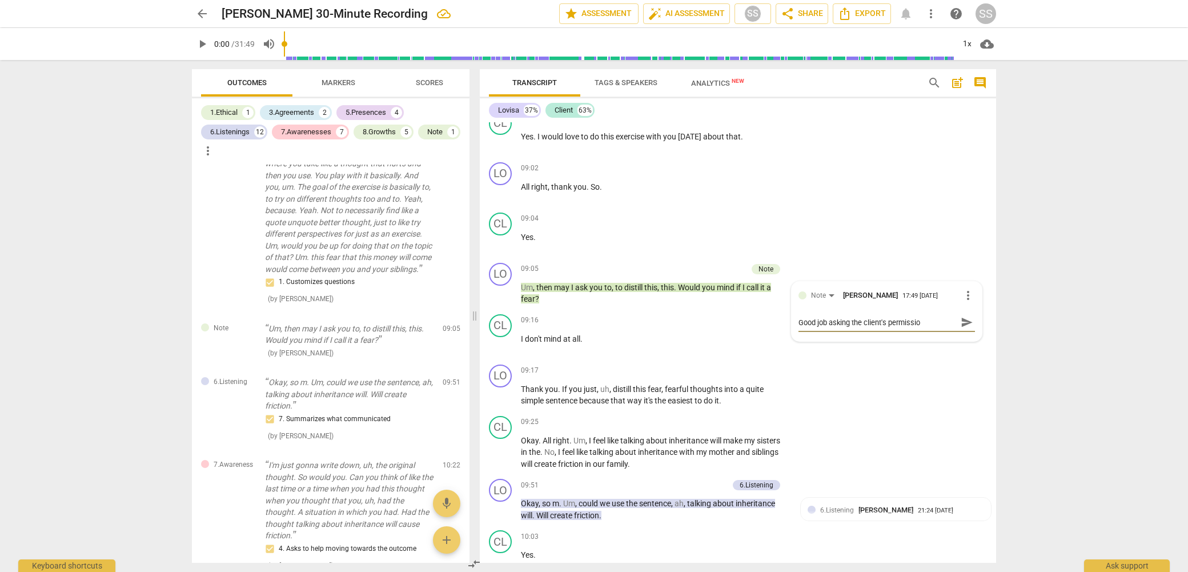
type textarea "Good job asking the client's permission"
type textarea "Good job asking the client's permission t"
type textarea "Good job asking the client's permission to"
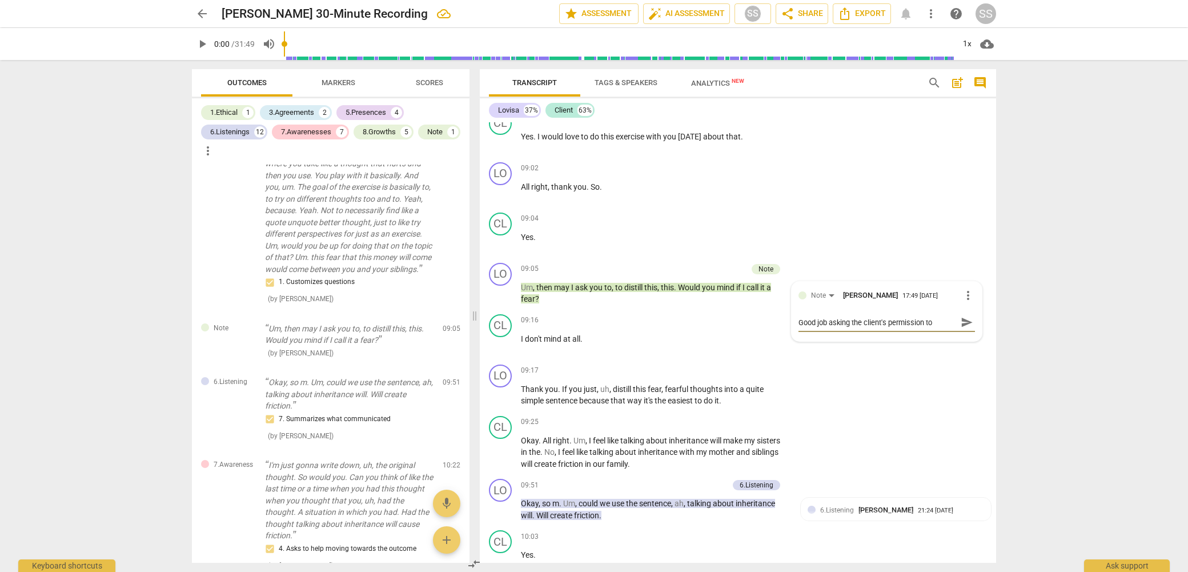
type textarea "Good job asking the client's permission to"
type textarea "Good job asking the client's permission to c"
type textarea "Good job asking the client's permission to ca"
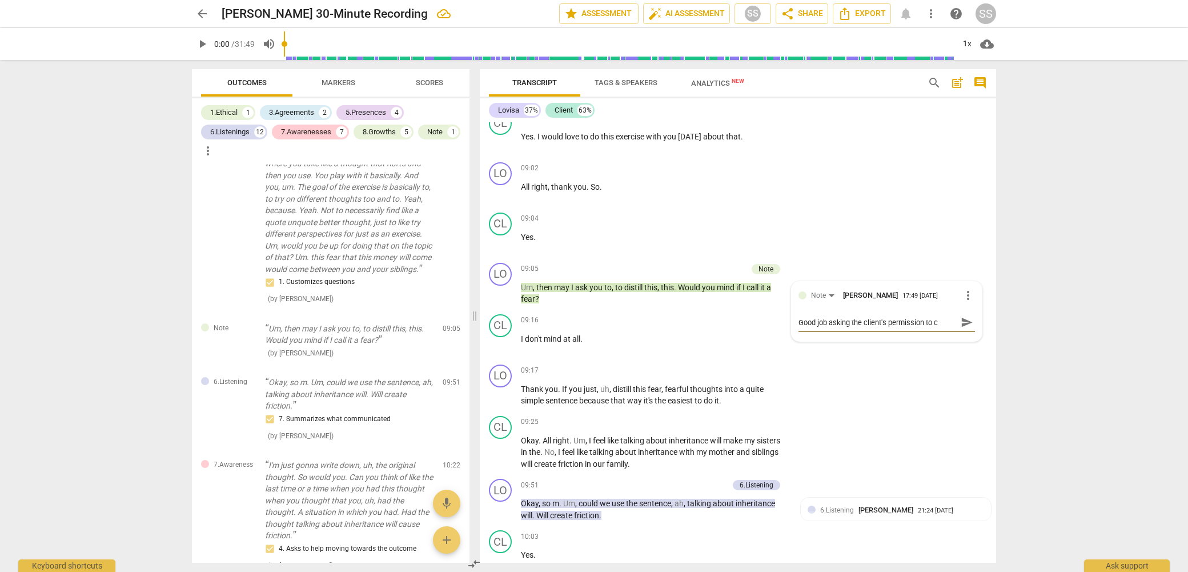
type textarea "Good job asking the client's permission to ca"
type textarea "Good job asking the client's permission to cal"
type textarea "Good job asking the client's permission to call"
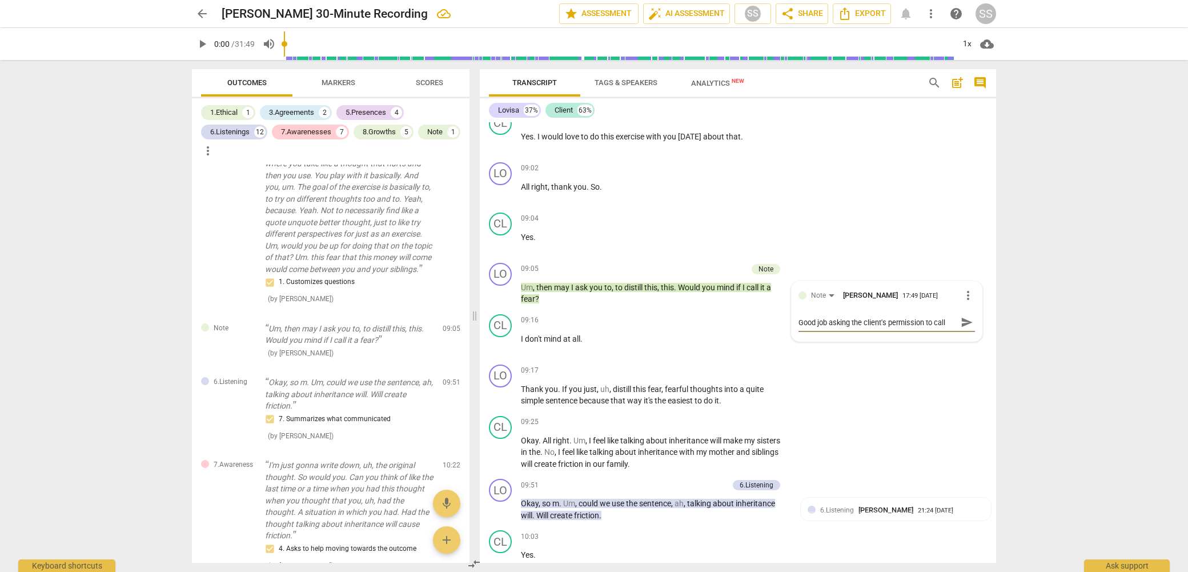
type textarea "Good job asking the client's permission to call"
type textarea "Good job asking the client's permission to call i"
type textarea "Good job asking the client's permission to call it"
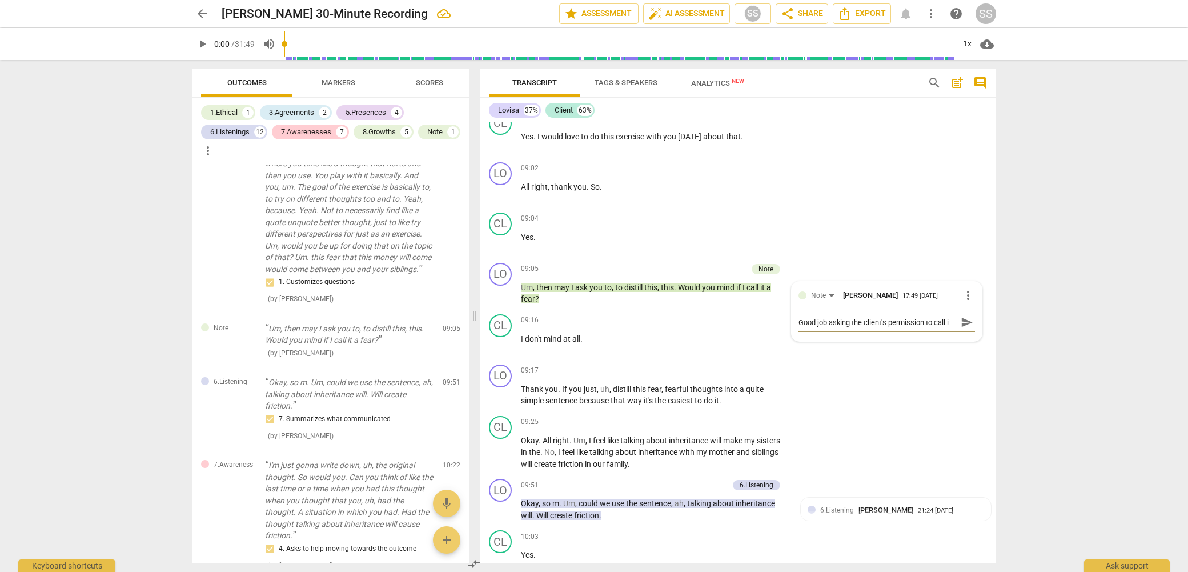
type textarea "Good job asking the client's permission to call it"
type textarea "Good job asking the client's permission to call it a"
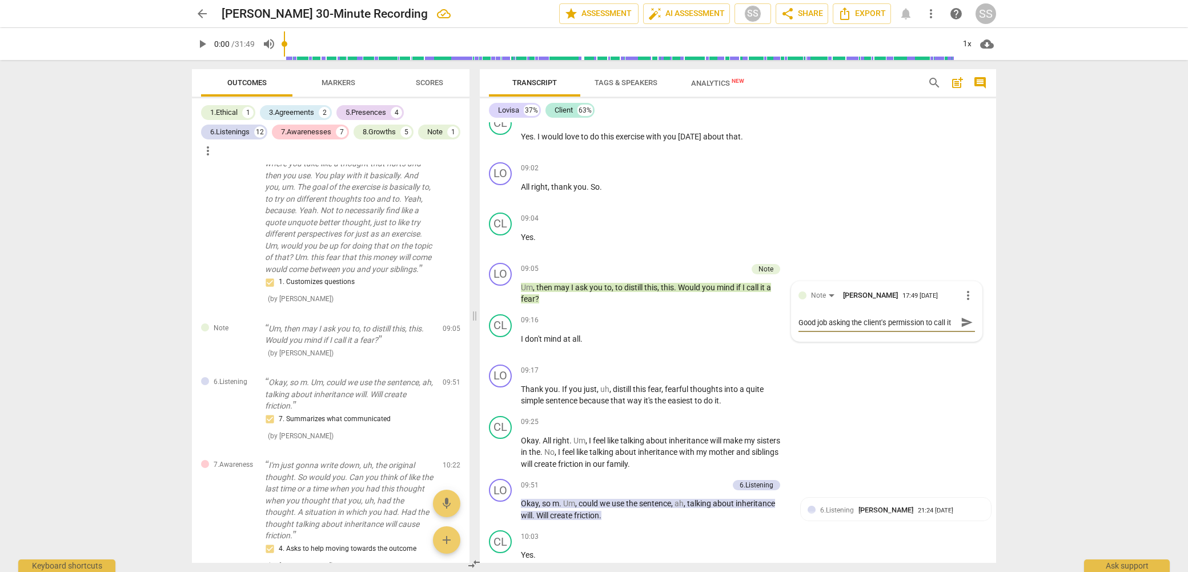
scroll to position [10, 0]
type textarea "Good job asking the client's permission to call it a"
type textarea "Good job asking the client's permission to call it a f"
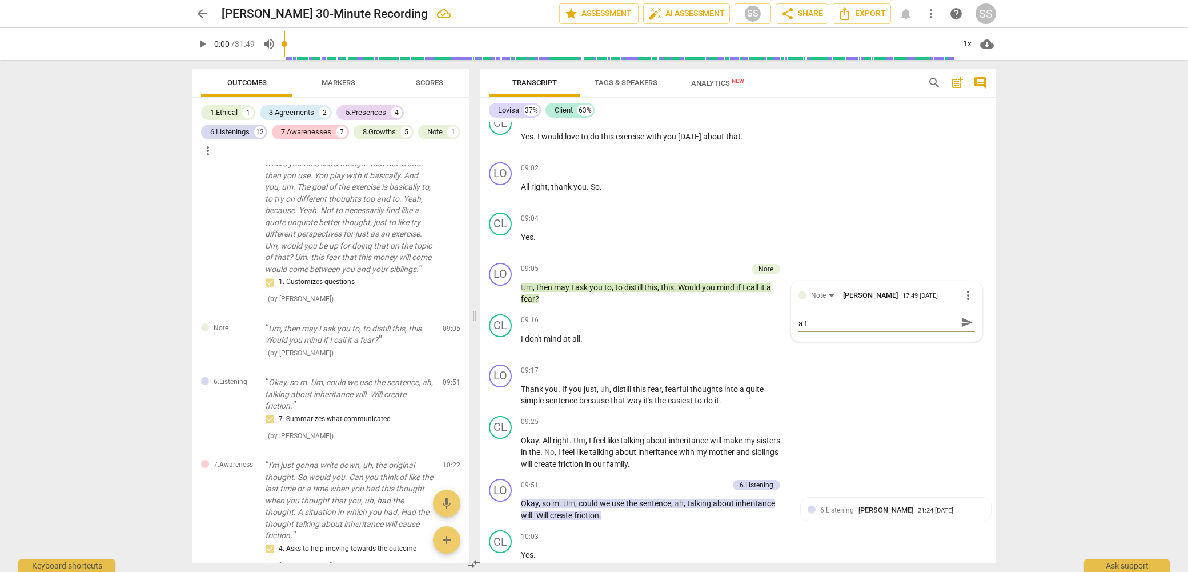
type textarea "Good job asking the client's permission to call it a fe"
type textarea "Good job asking the client's permission to call it a few"
type textarea "Good job asking the client's permission to call it a fe"
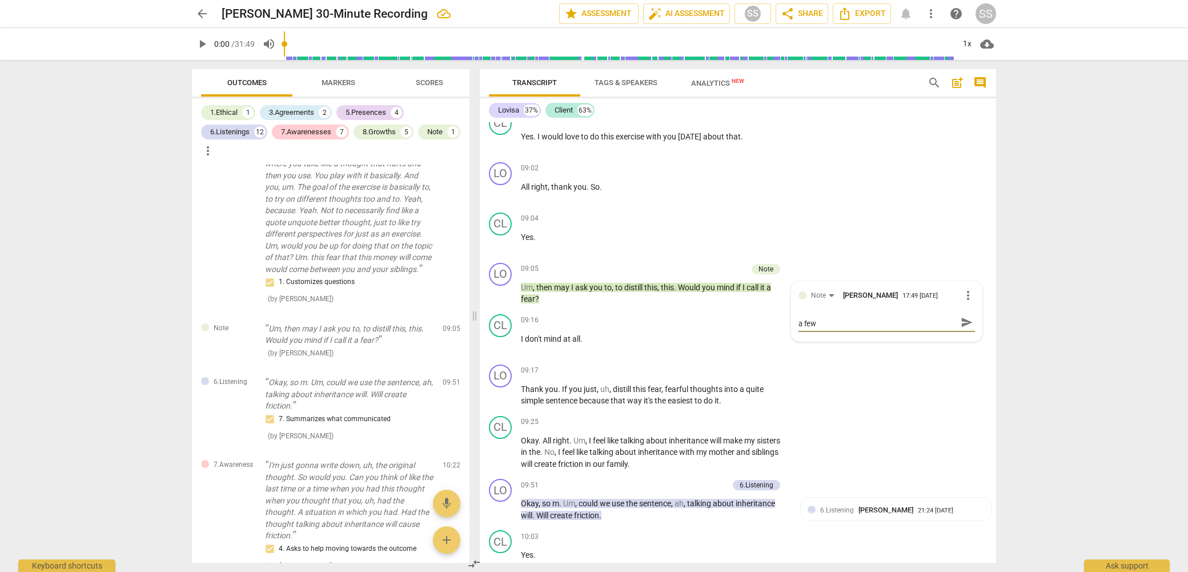
type textarea "Good job asking the client's permission to call it a fe"
type textarea "Good job asking the client's permission to call it a fea"
type textarea "Good job asking the client's permission to call it a fear"
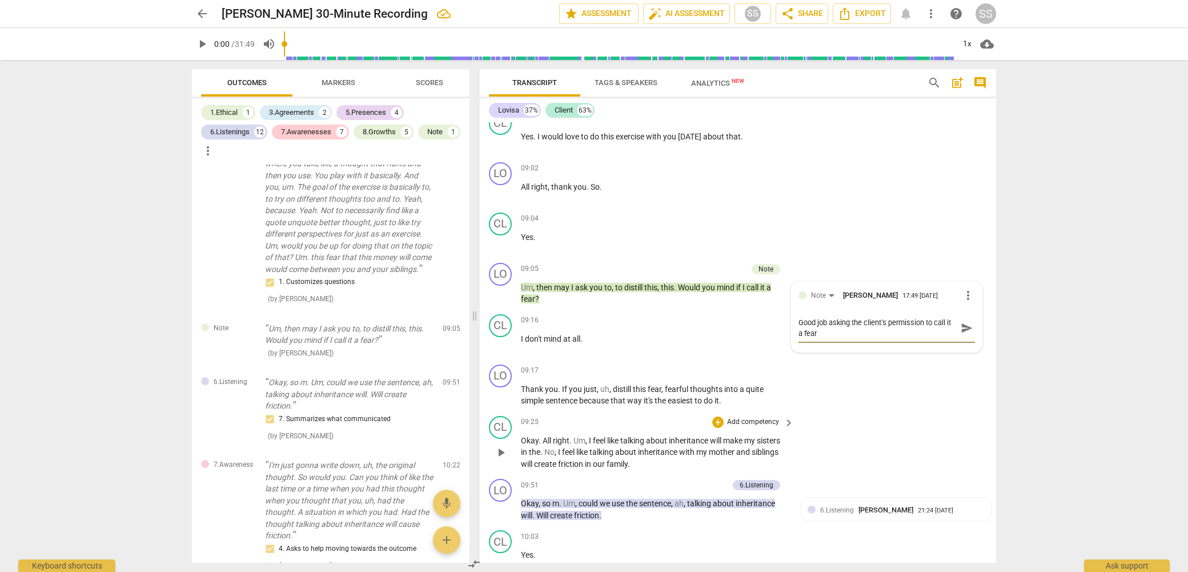
type textarea "Good job asking the client's permission to call it a fear"
click at [659, 345] on p "I don't mind at all ." at bounding box center [654, 339] width 267 height 12
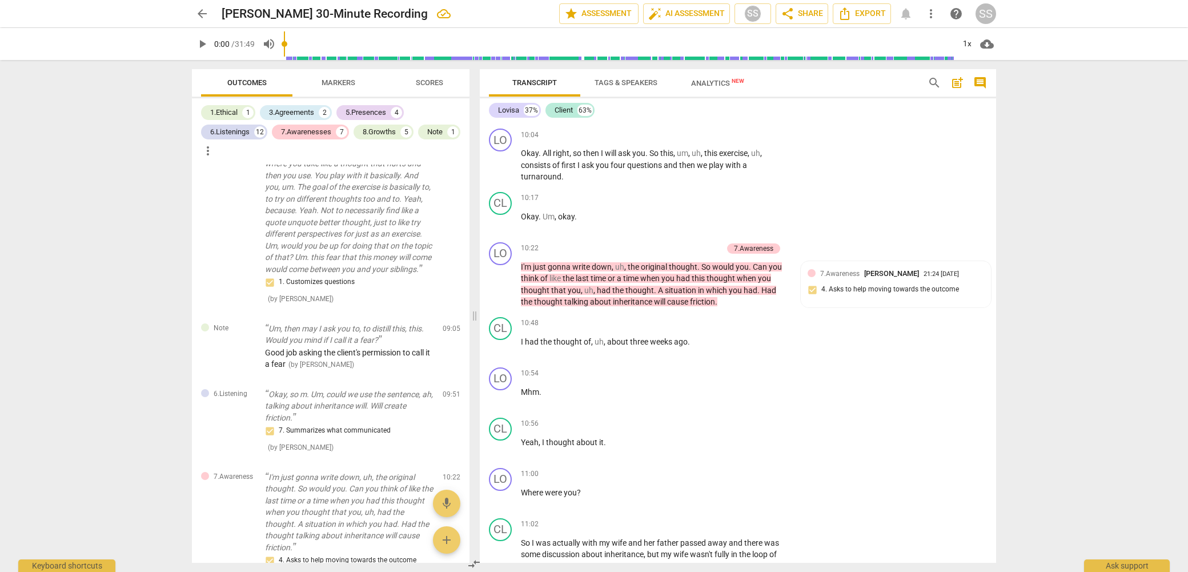
scroll to position [2342, 0]
click at [903, 300] on div "7.Awareness [PERSON_NAME] 21:24 [DATE] 4. Asks to help moving towards the outco…" at bounding box center [896, 284] width 177 height 35
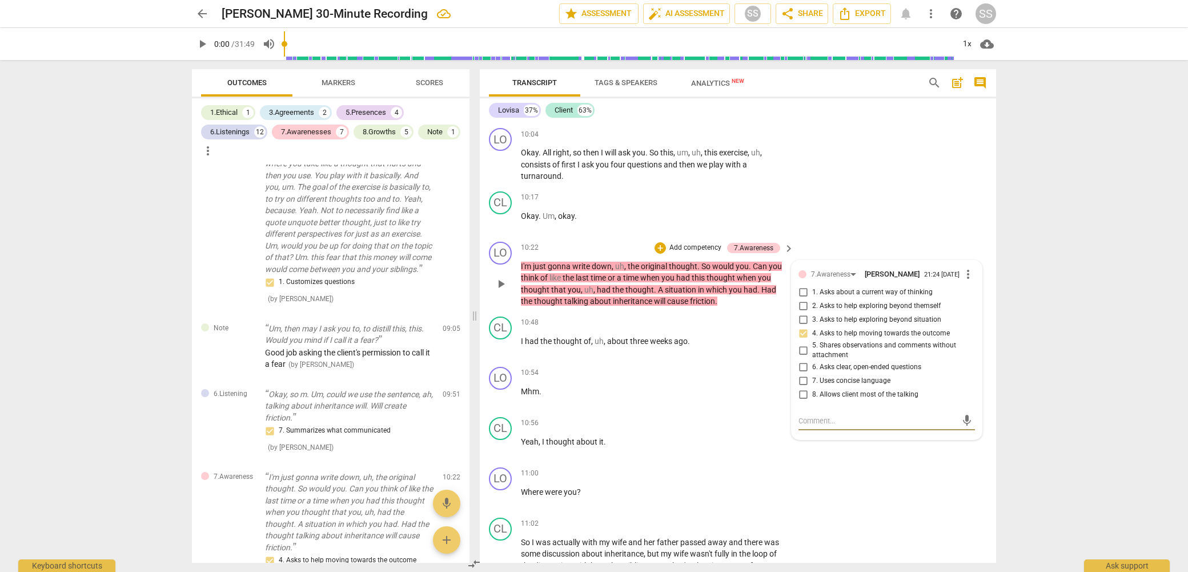
type textarea "G"
type textarea "Go"
type textarea "Goo"
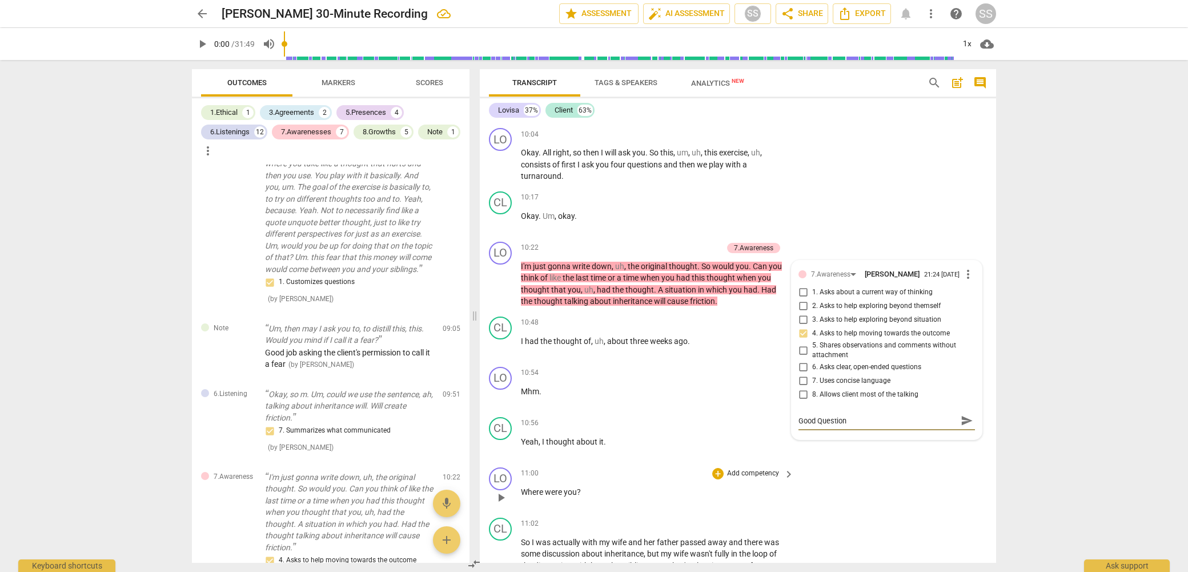
click at [926, 484] on div "LO play_arrow pause 11:00 + Add competency keyboard_arrow_right Where were you ?" at bounding box center [738, 488] width 517 height 50
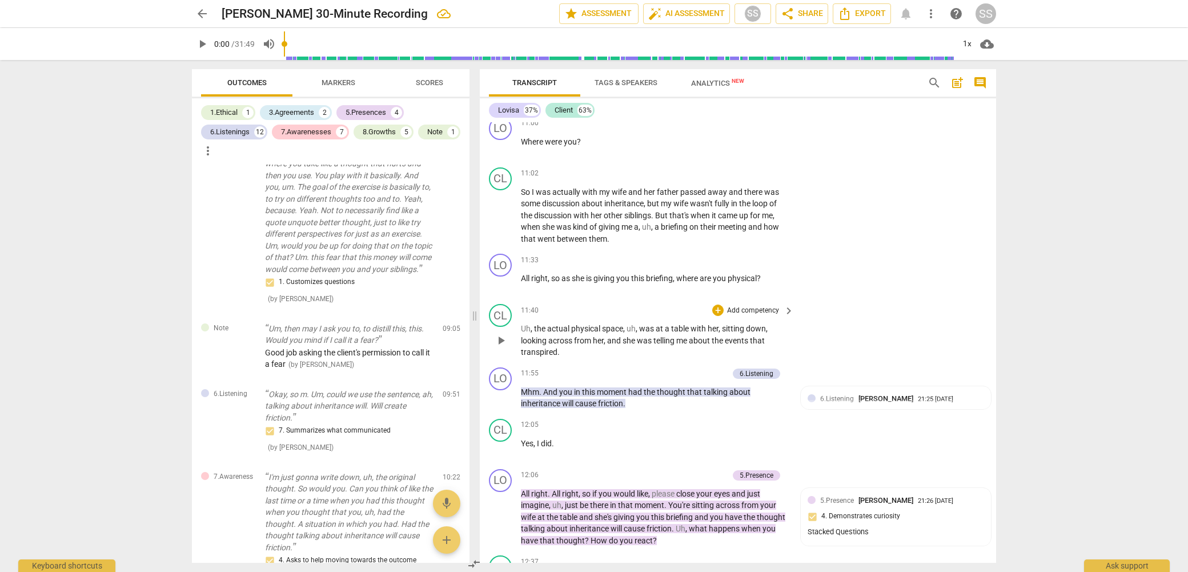
scroll to position [2705, 0]
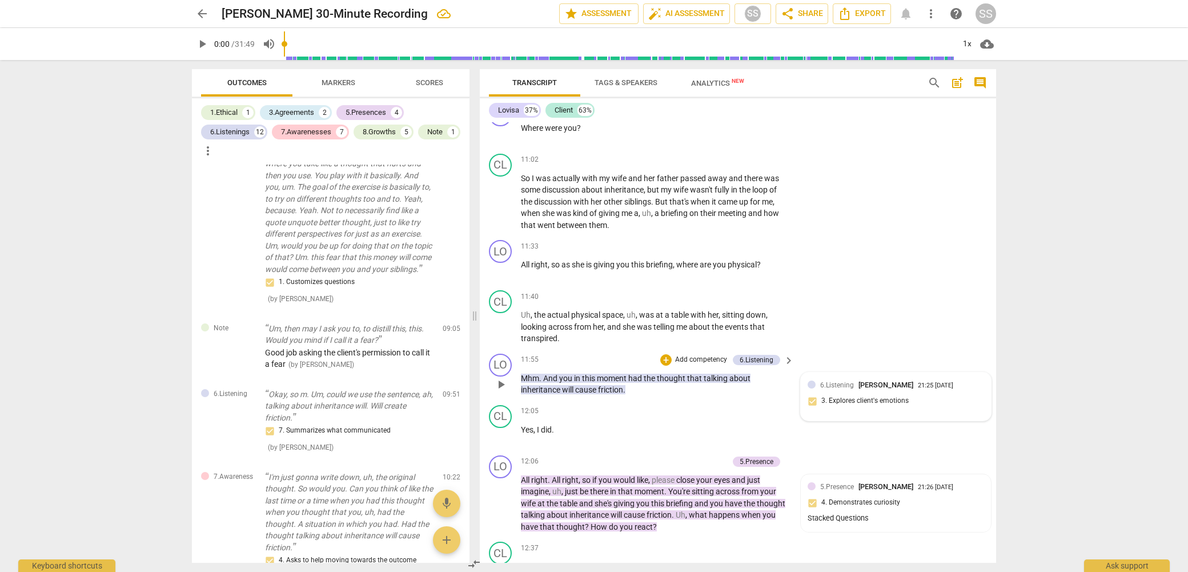
click at [889, 389] on span "[PERSON_NAME]" at bounding box center [886, 385] width 55 height 9
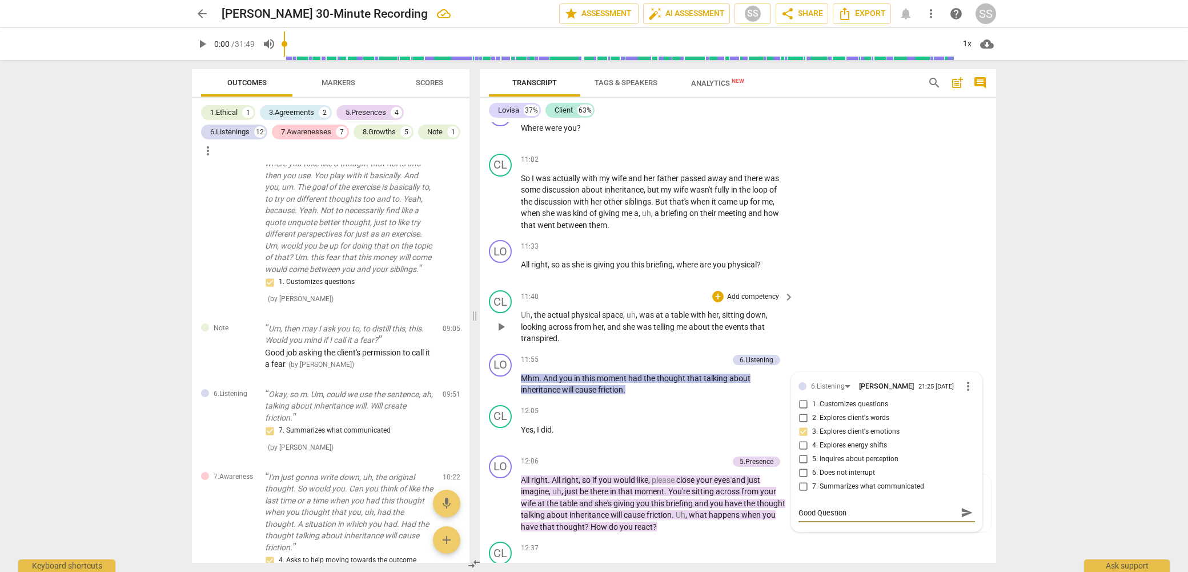
click at [916, 349] on div "CL play_arrow pause 11:40 + Add competency keyboard_arrow_right Uh , the actual…" at bounding box center [738, 317] width 517 height 63
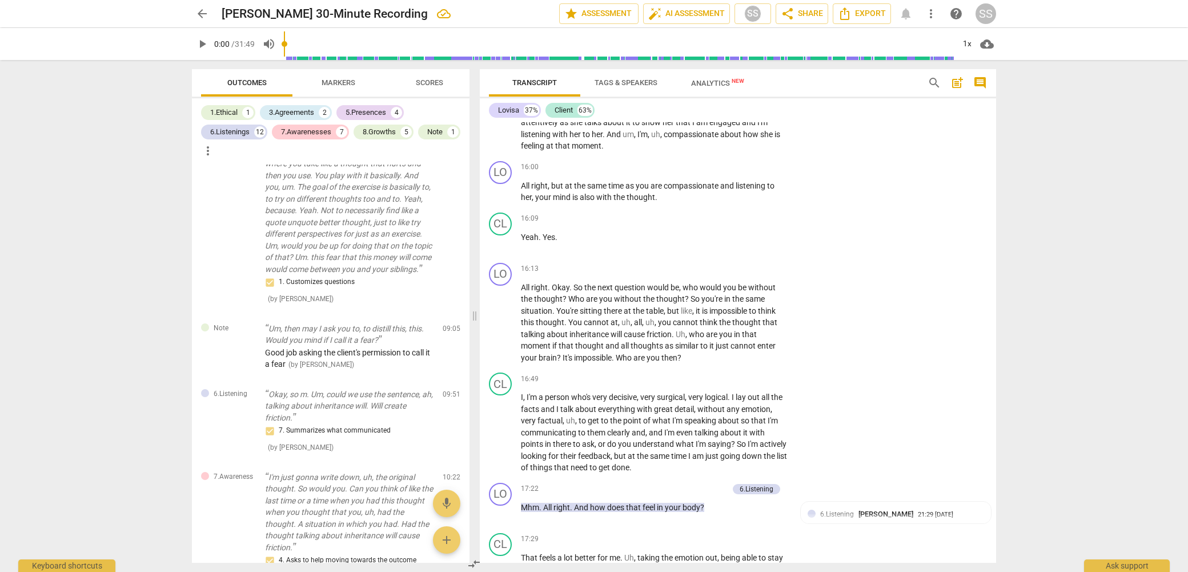
scroll to position [3697, 0]
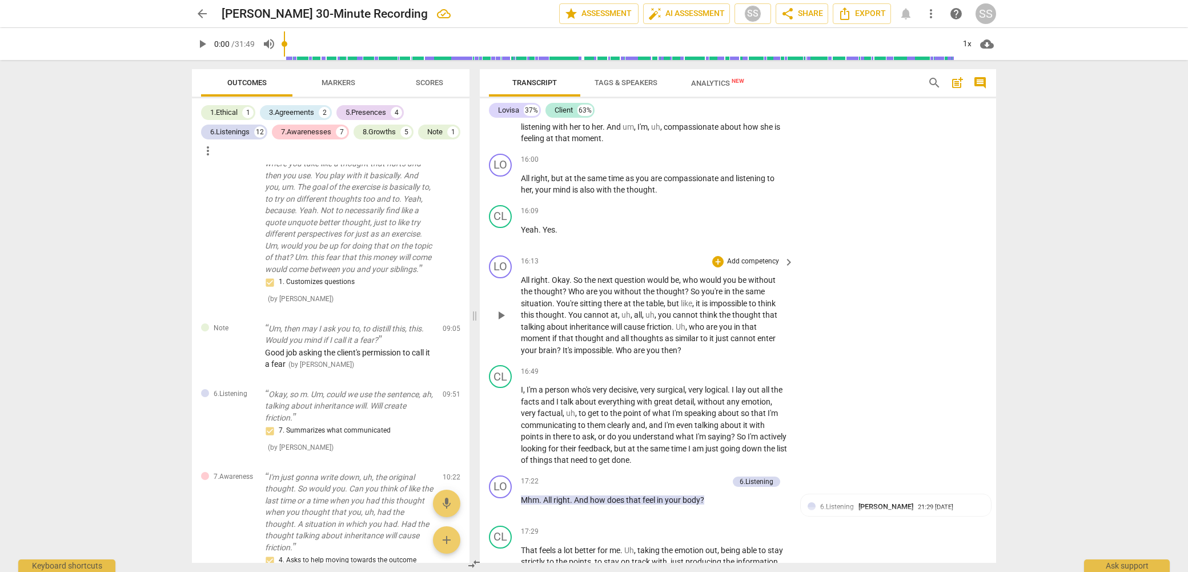
click at [751, 267] on p "Add competency" at bounding box center [753, 262] width 54 height 10
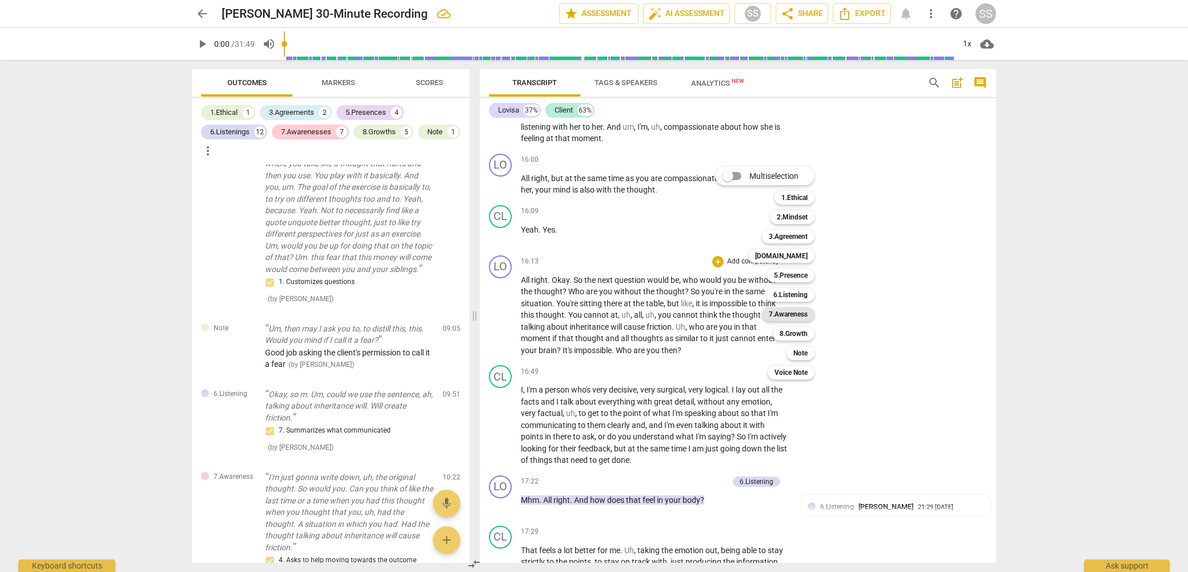
click at [788, 313] on b "7.Awareness" at bounding box center [788, 314] width 39 height 14
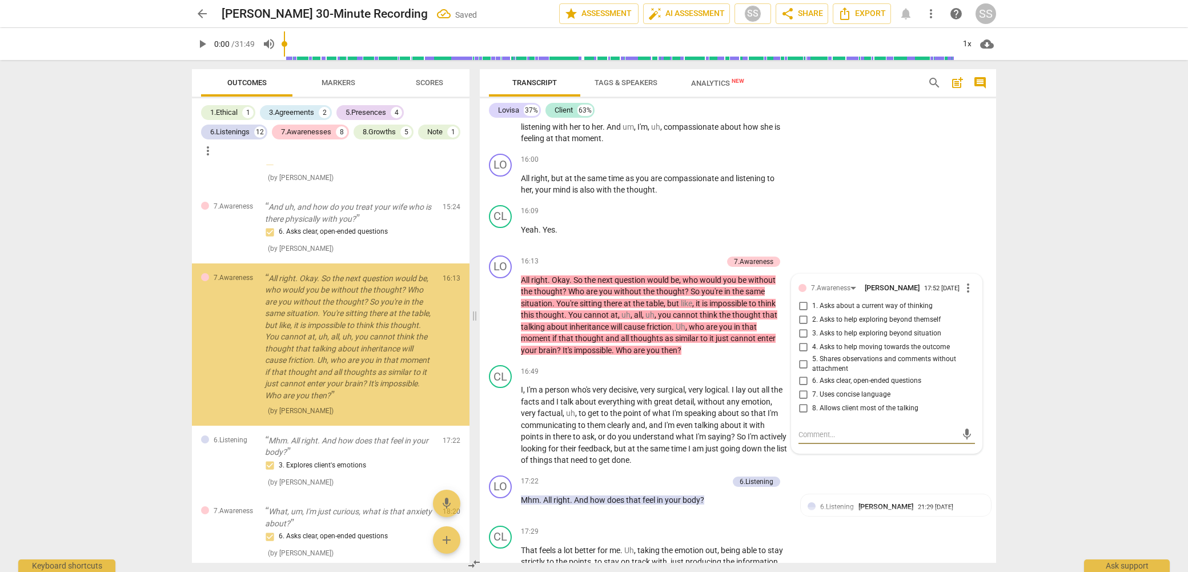
scroll to position [1694, 0]
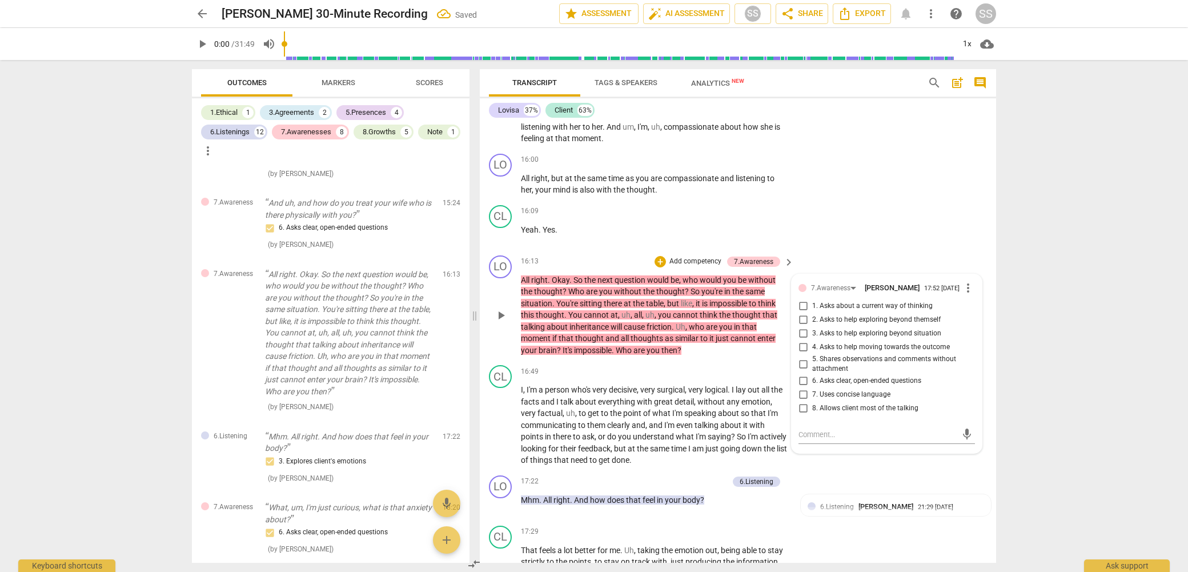
click at [880, 353] on span "4. Asks to help moving towards the outcome" at bounding box center [881, 347] width 138 height 10
click at [812, 354] on input "4. Asks to help moving towards the outcome" at bounding box center [803, 348] width 18 height 14
click at [803, 264] on div "LO play_arrow pause 16:13 + Add competency 7.Awareness keyboard_arrow_right All…" at bounding box center [738, 306] width 517 height 110
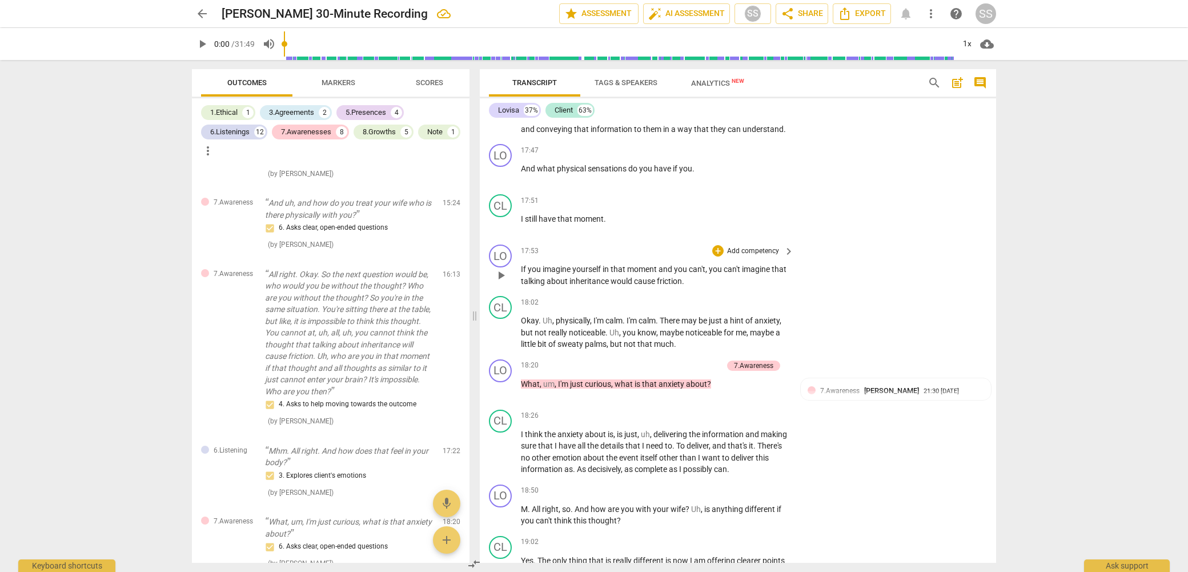
scroll to position [4143, 0]
click at [752, 255] on p "Add competency" at bounding box center [753, 250] width 54 height 10
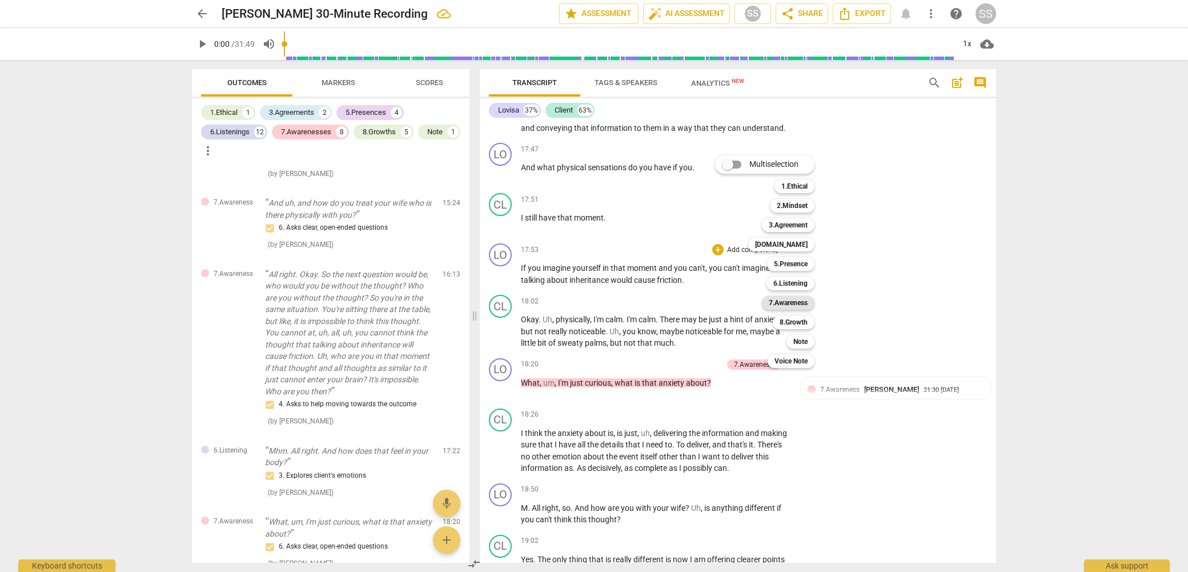
click at [796, 302] on b "7.Awareness" at bounding box center [788, 303] width 39 height 14
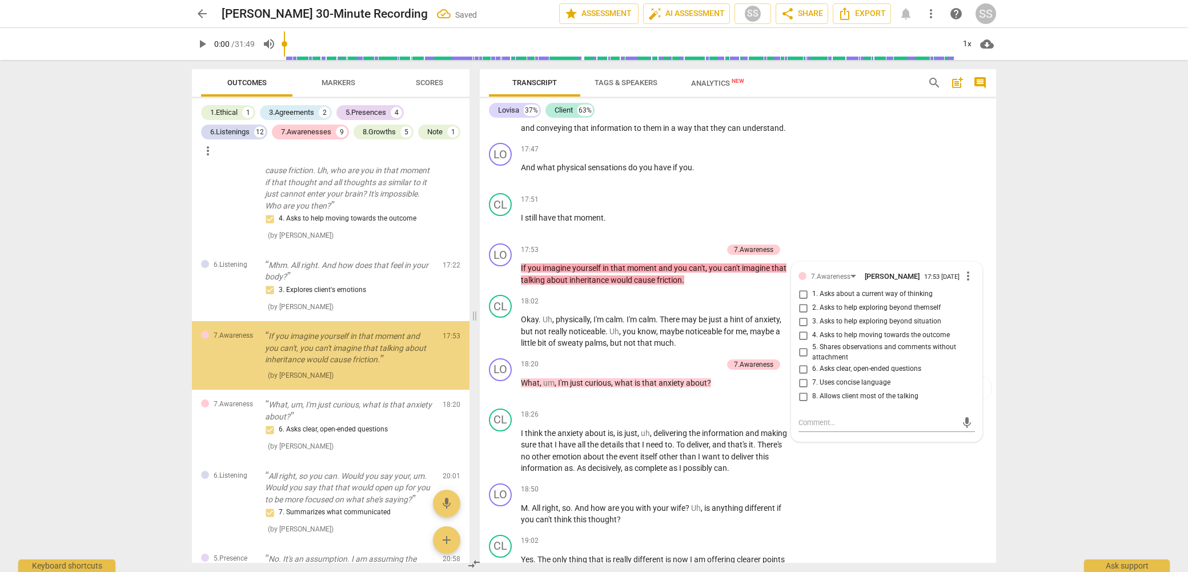
scroll to position [1895, 0]
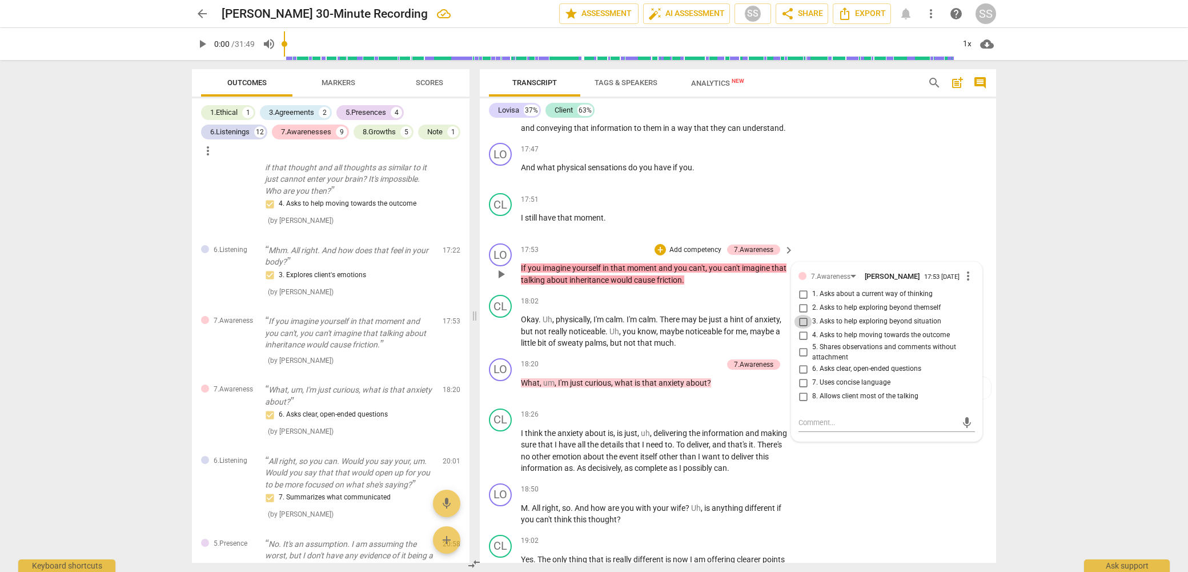
click at [802, 329] on input "3. Asks to help exploring beyond situation" at bounding box center [803, 322] width 18 height 14
click at [839, 239] on div "CL play_arrow pause 17:51 + Add competency keyboard_arrow_right I still have th…" at bounding box center [738, 214] width 517 height 50
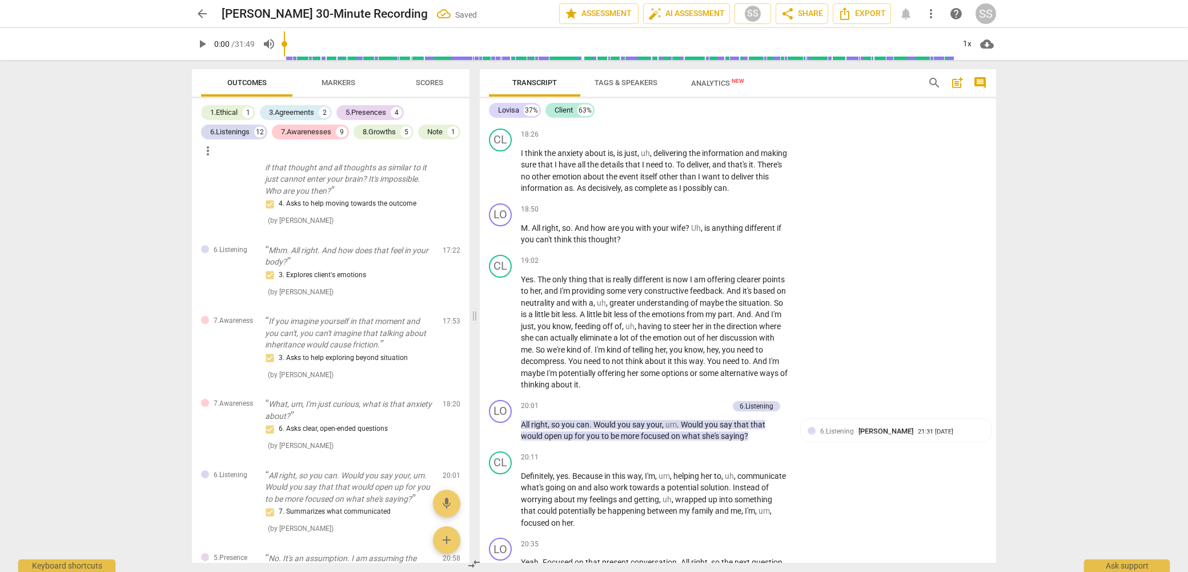
scroll to position [4428, 0]
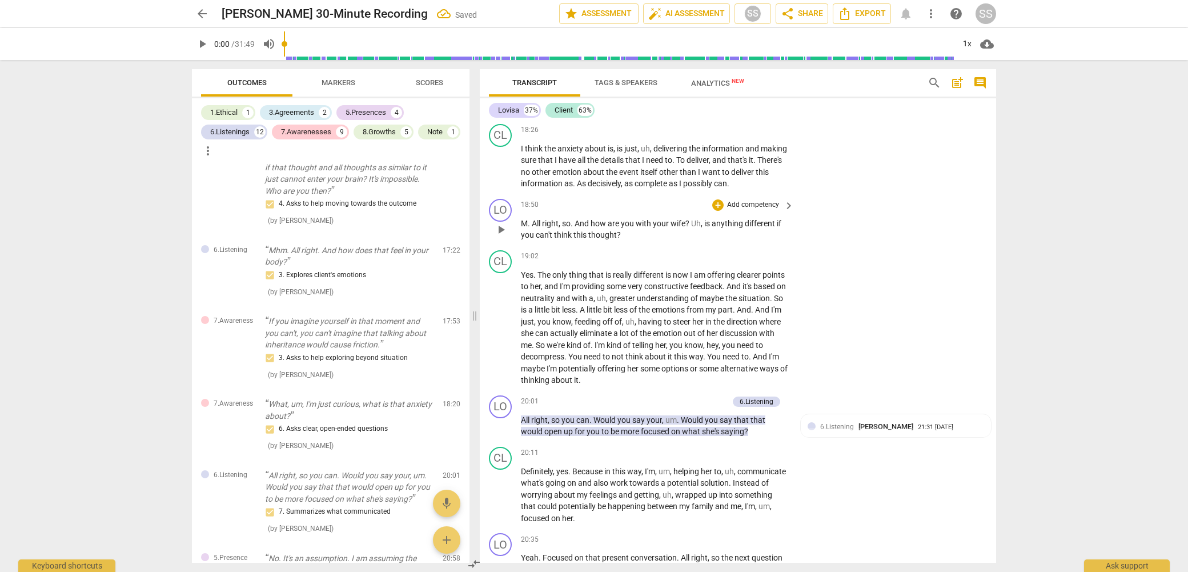
click at [533, 228] on span "All" at bounding box center [537, 223] width 10 height 9
click at [758, 210] on p "Add competency" at bounding box center [753, 205] width 54 height 10
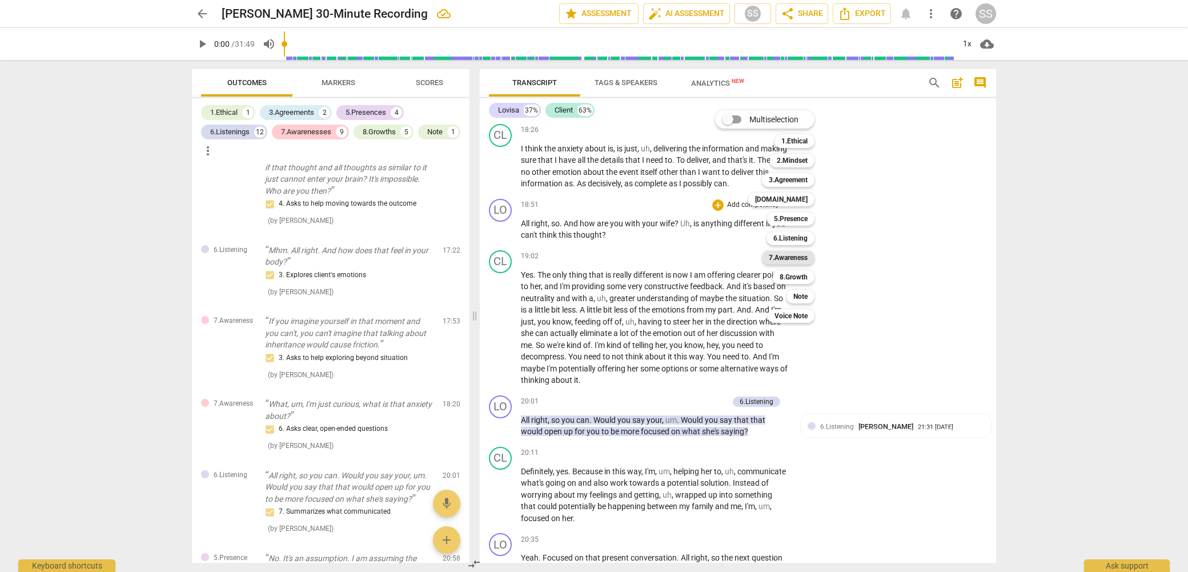
click at [790, 256] on b "7.Awareness" at bounding box center [788, 258] width 39 height 14
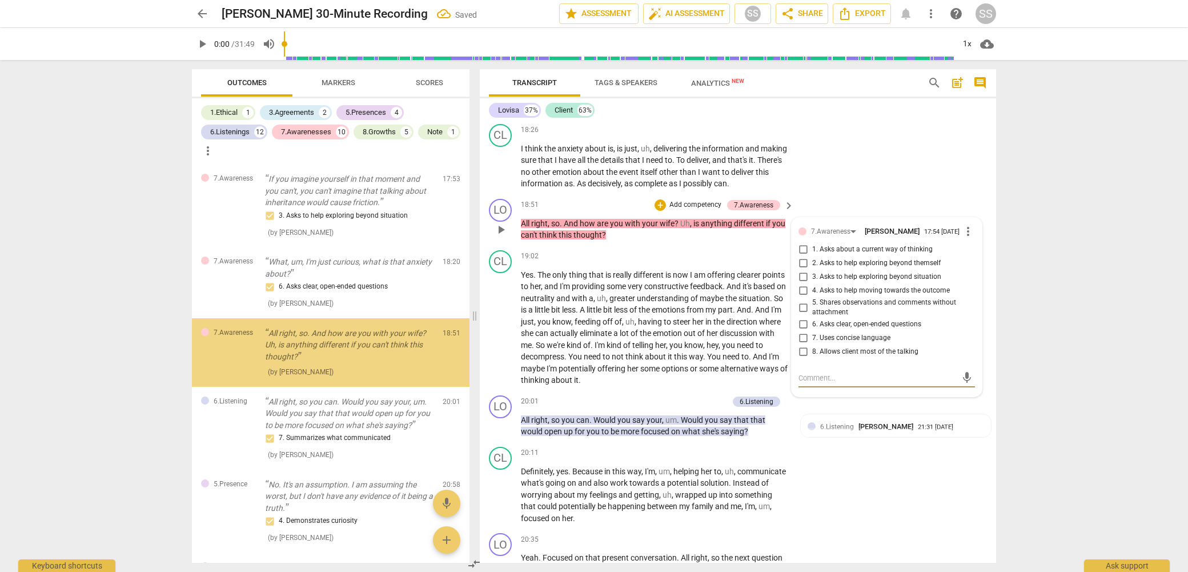
scroll to position [2049, 0]
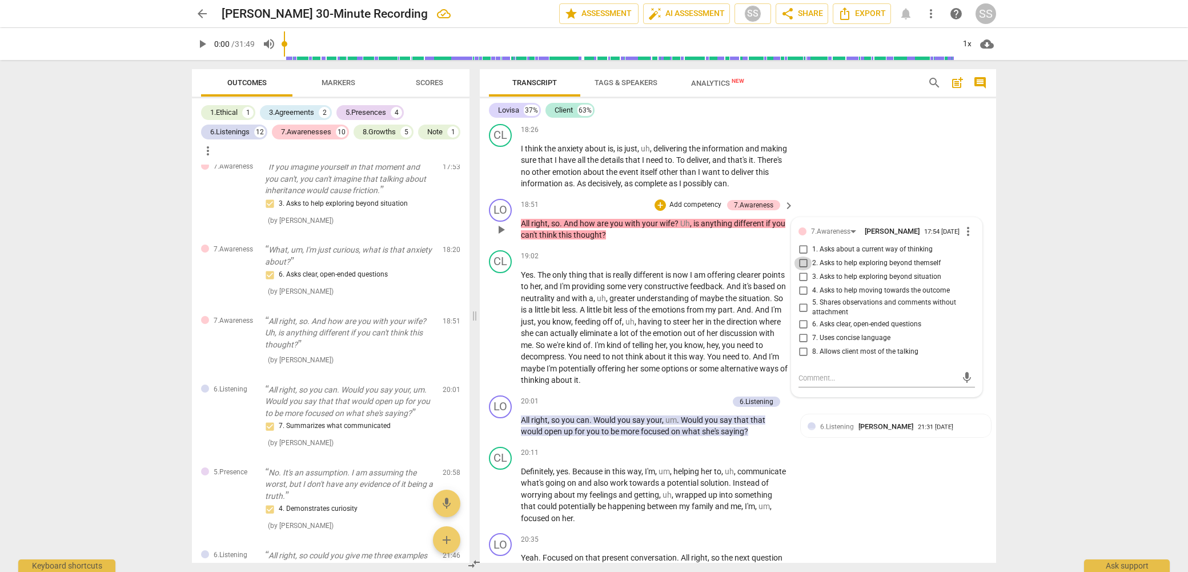
drag, startPoint x: 802, startPoint y: 278, endPoint x: 830, endPoint y: 225, distance: 60.6
click at [803, 270] on input "2. Asks to help exploring beyond themself" at bounding box center [803, 264] width 18 height 14
click at [854, 141] on div "CL play_arrow pause 18:26 + Add competency keyboard_arrow_right I think the anx…" at bounding box center [738, 156] width 517 height 75
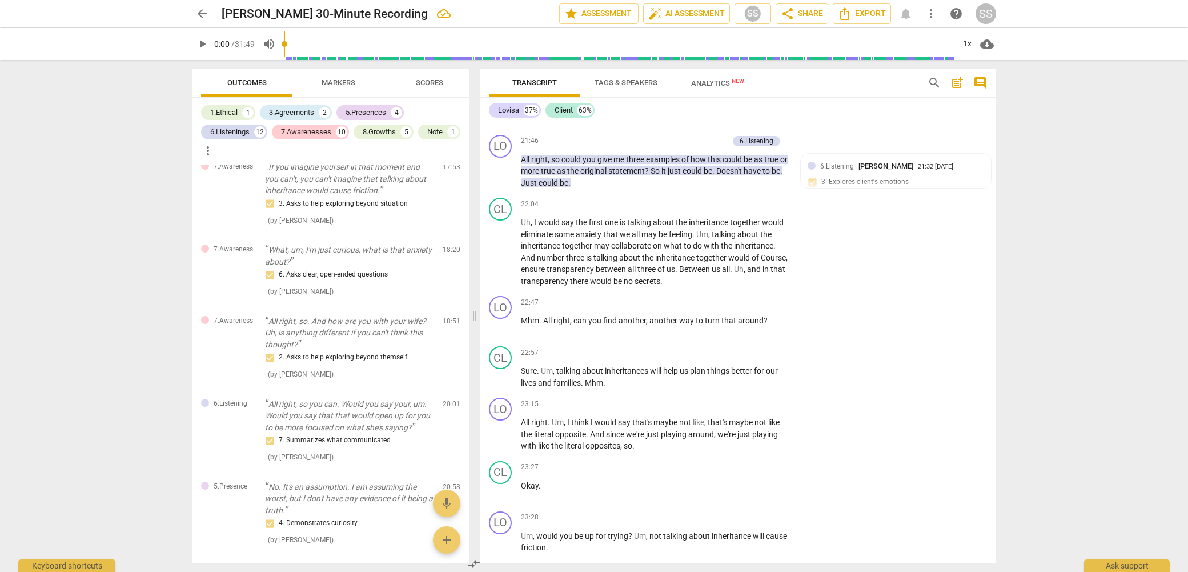
scroll to position [5070, 0]
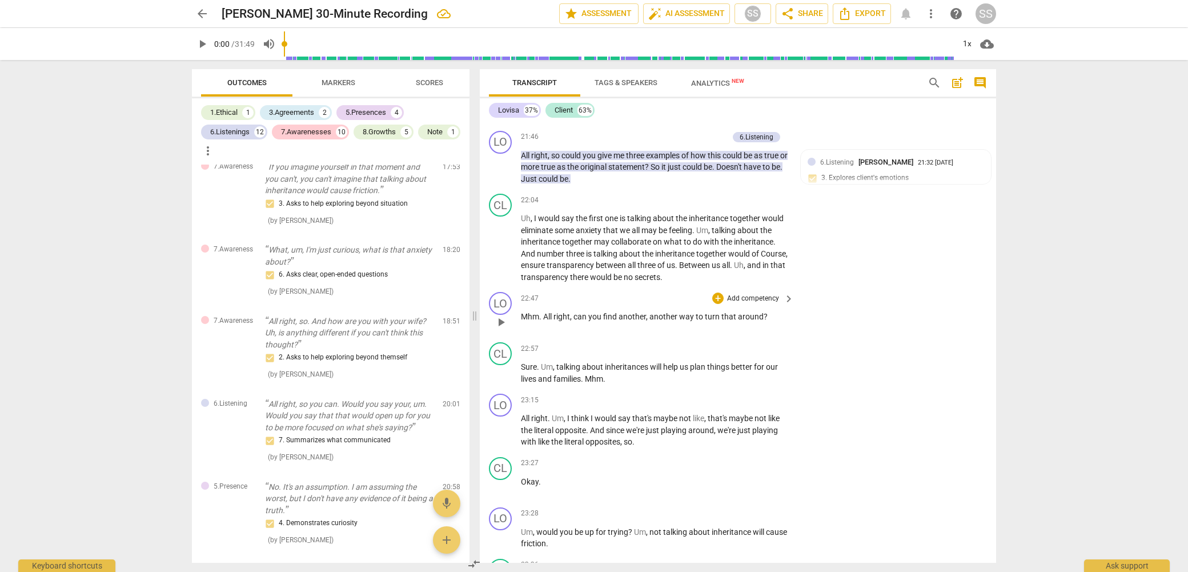
click at [761, 304] on p "Add competency" at bounding box center [753, 299] width 54 height 10
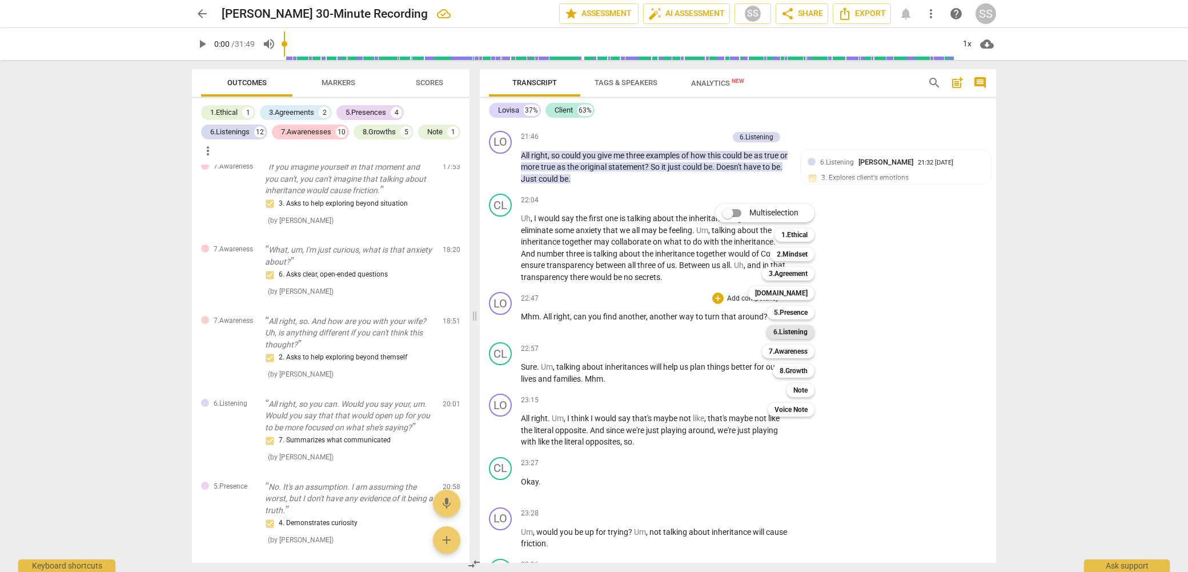
click at [792, 331] on b "6.Listening" at bounding box center [791, 332] width 34 height 14
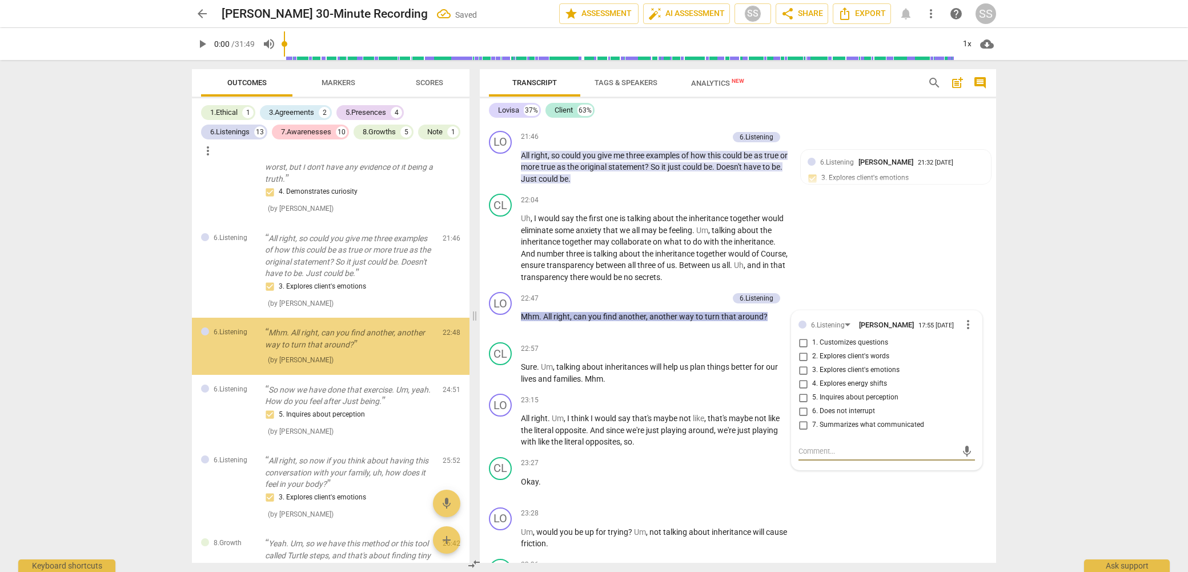
scroll to position [2386, 0]
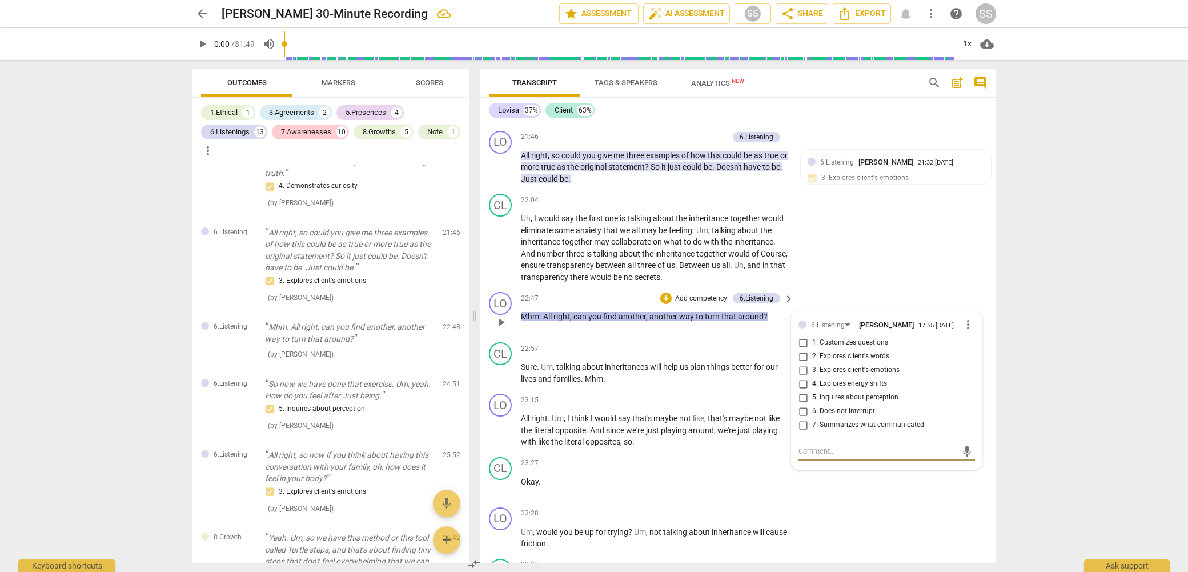
drag, startPoint x: 803, startPoint y: 411, endPoint x: 828, endPoint y: 376, distance: 43.1
click at [804, 405] on input "5. Inquires about perception" at bounding box center [803, 398] width 18 height 14
click at [873, 283] on div "CL play_arrow pause 22:04 + Add competency keyboard_arrow_right Uh , I would sa…" at bounding box center [738, 238] width 517 height 98
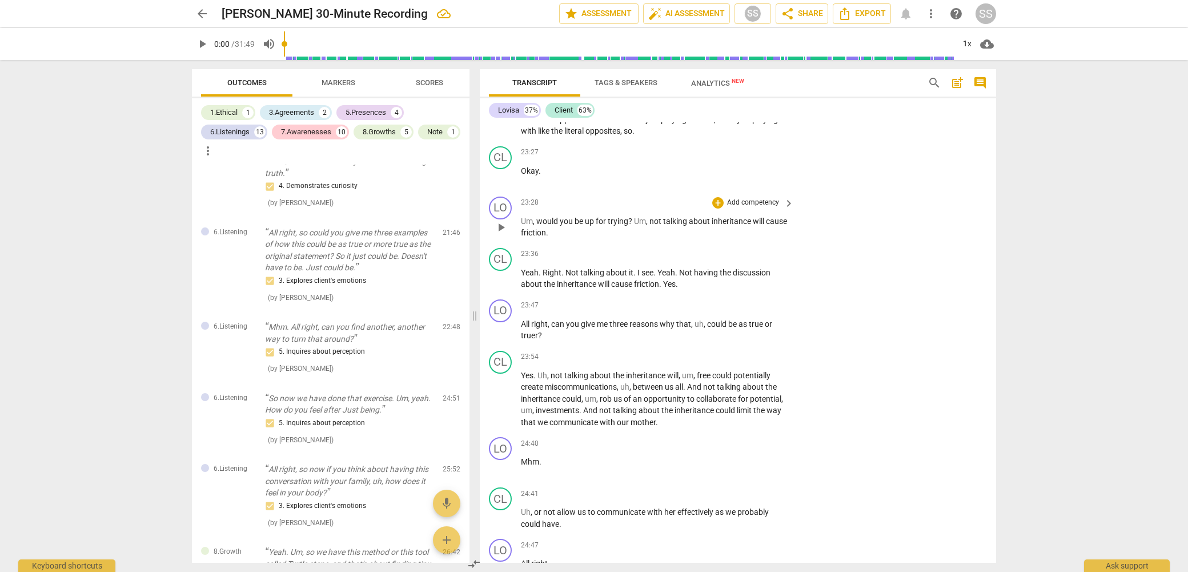
scroll to position [5385, 0]
